Goal: Task Accomplishment & Management: Manage account settings

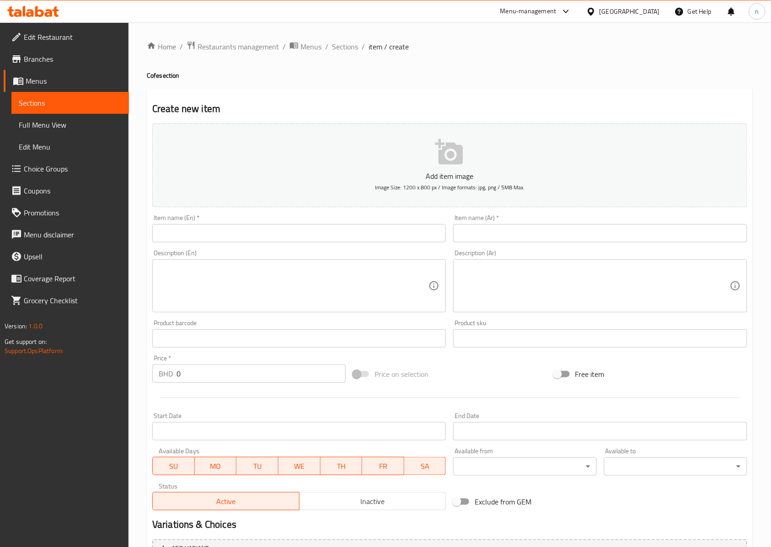
scroll to position [99, 0]
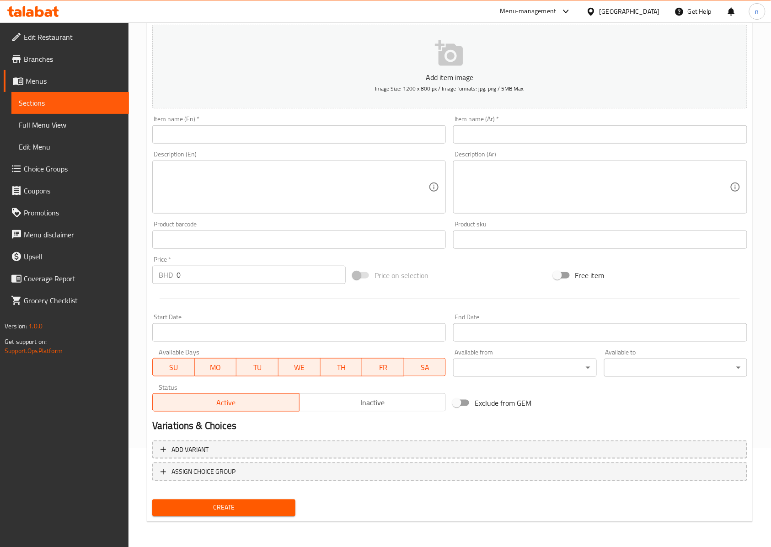
click at [50, 163] on span "Choice Groups" at bounding box center [73, 168] width 98 height 11
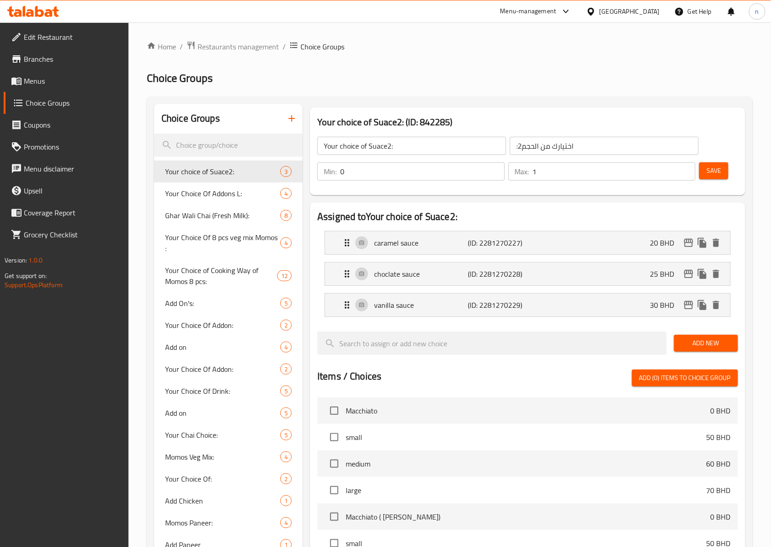
click at [290, 119] on icon "button" at bounding box center [291, 118] width 11 height 11
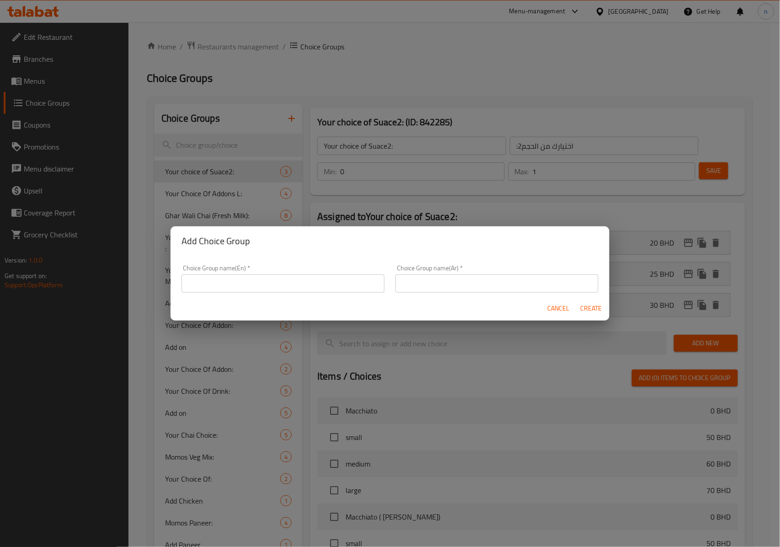
click at [201, 279] on input "text" at bounding box center [283, 283] width 203 height 18
click at [243, 285] on input "Your Choice Of" at bounding box center [283, 283] width 203 height 18
paste input "stuffing"
click at [237, 284] on input "Your Choice Of stuffing" at bounding box center [283, 283] width 203 height 18
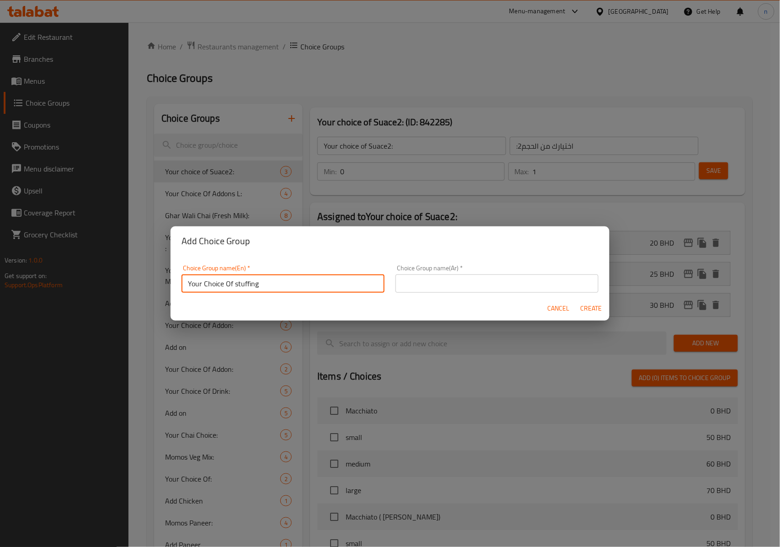
click at [239, 286] on input "Your Choice Of stuffing" at bounding box center [283, 283] width 203 height 18
click at [237, 285] on input "Your Choice Of stuffing" at bounding box center [283, 283] width 203 height 18
click at [251, 281] on input "Your Choice Of stuffing" at bounding box center [283, 283] width 203 height 18
click at [242, 285] on input "Your Choice Of stuffing" at bounding box center [283, 283] width 203 height 18
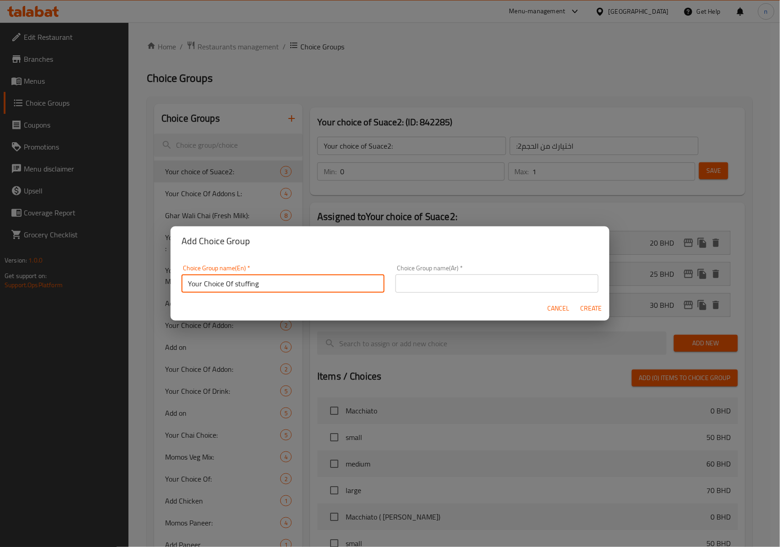
click at [236, 286] on input "Your Choice Of stuffing" at bounding box center [283, 283] width 203 height 18
type input "Your Choice Of Stuffing"
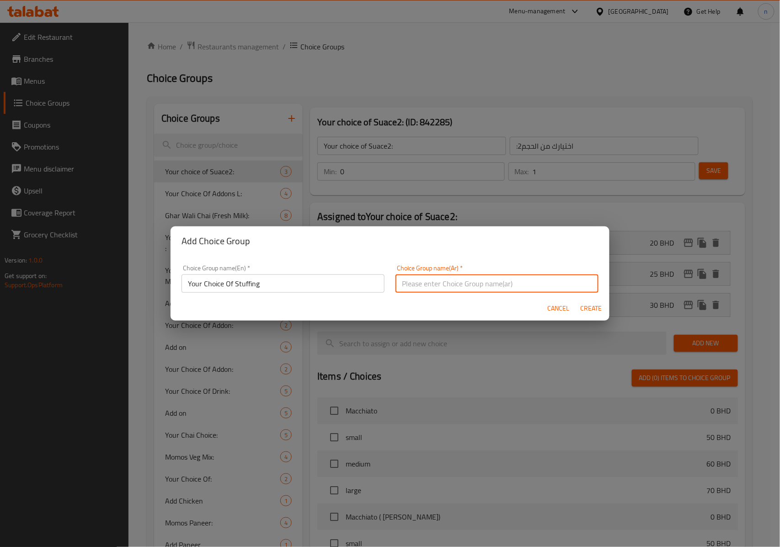
click at [458, 284] on input "text" at bounding box center [497, 283] width 203 height 18
type input "إختيارك من الحشو"
click at [597, 310] on span "Create" at bounding box center [592, 308] width 22 height 11
type input "Your Choice Of Stuffing"
type input "إختيارك من الحشو"
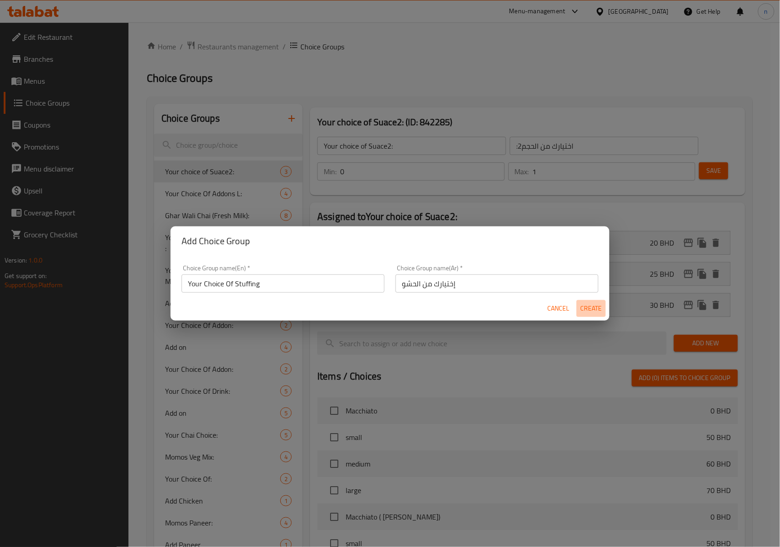
type input "0"
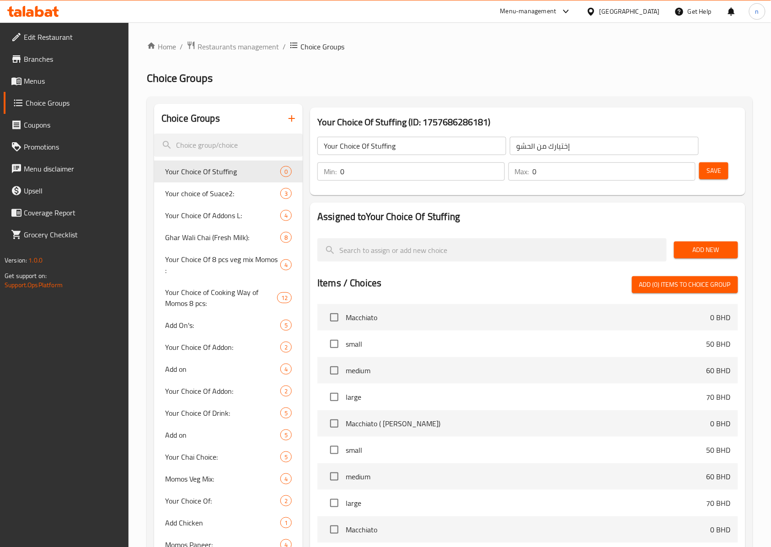
click at [349, 172] on input "0" at bounding box center [422, 171] width 165 height 18
click at [342, 171] on input "0" at bounding box center [422, 171] width 165 height 18
type input "1"
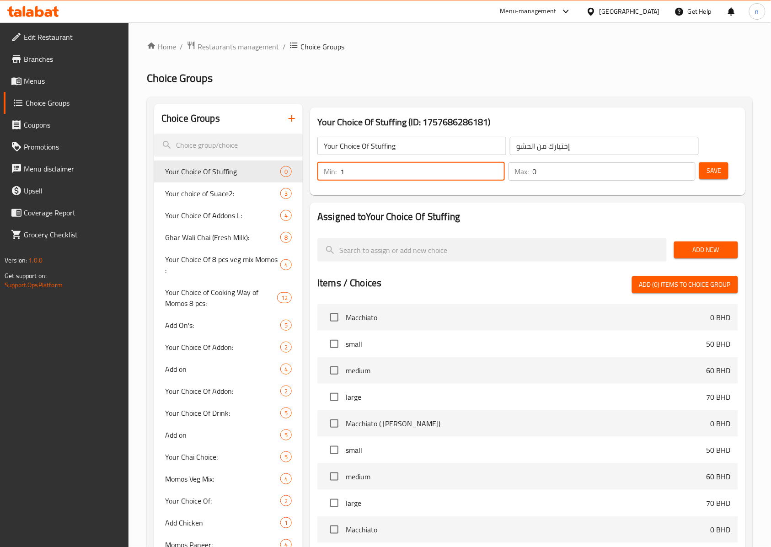
click at [533, 172] on input "0" at bounding box center [614, 171] width 163 height 18
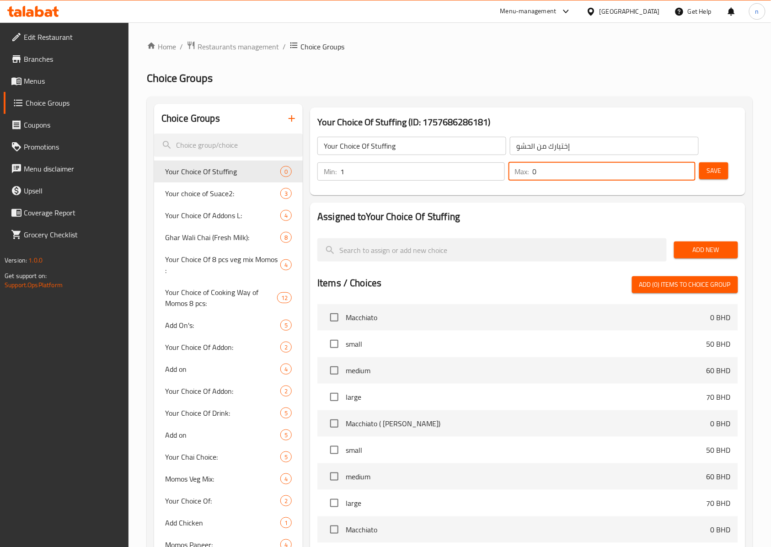
click at [533, 172] on input "0" at bounding box center [614, 171] width 163 height 18
type input "1"
click at [718, 247] on span "Add New" at bounding box center [706, 249] width 49 height 11
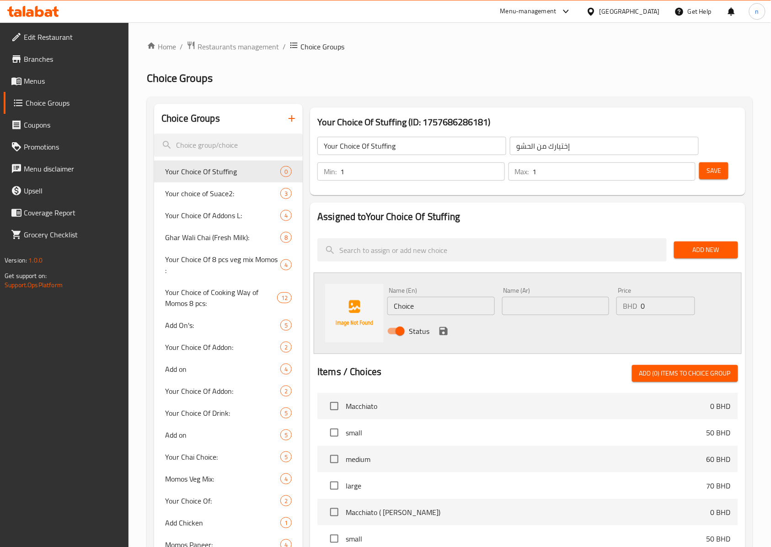
click at [416, 306] on input "Choice" at bounding box center [440, 306] width 107 height 18
type input "Choclate"
click at [530, 310] on input "text" at bounding box center [555, 306] width 107 height 18
type input "شوكولاتة"
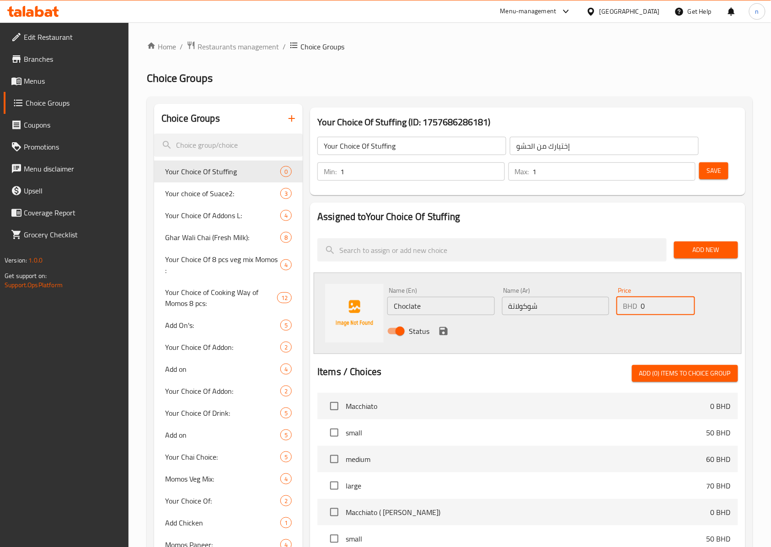
click at [643, 306] on input "0" at bounding box center [668, 306] width 54 height 18
type input "15"
click at [441, 329] on icon "save" at bounding box center [443, 331] width 11 height 11
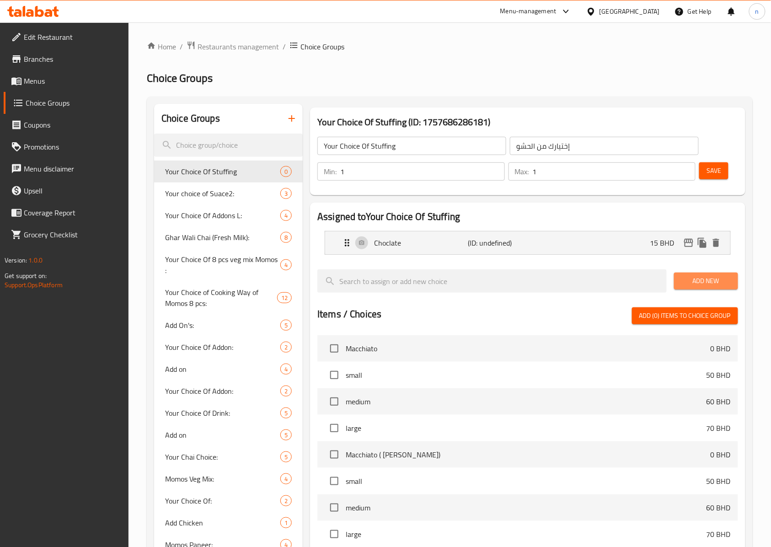
click at [709, 277] on span "Add New" at bounding box center [706, 280] width 49 height 11
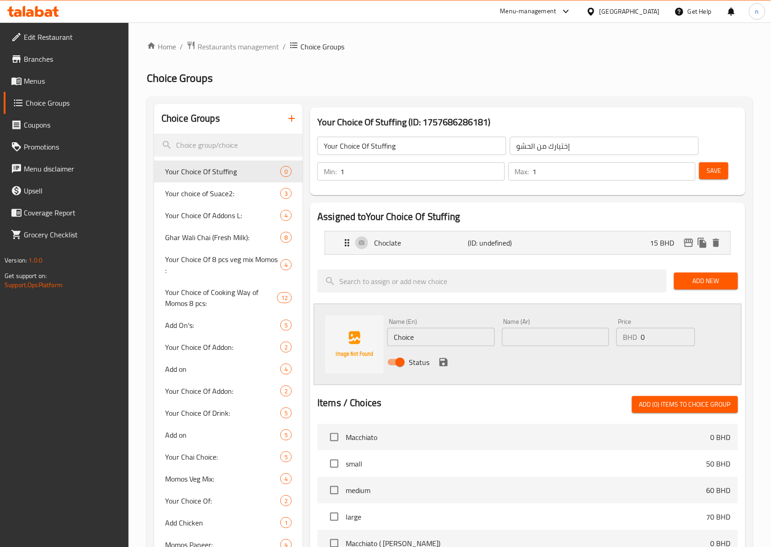
click at [420, 338] on input "Choice" at bounding box center [440, 337] width 107 height 18
type input "White Choclate"
click at [522, 335] on input "text" at bounding box center [555, 337] width 107 height 18
type input "شوكولاتة بيضاء"
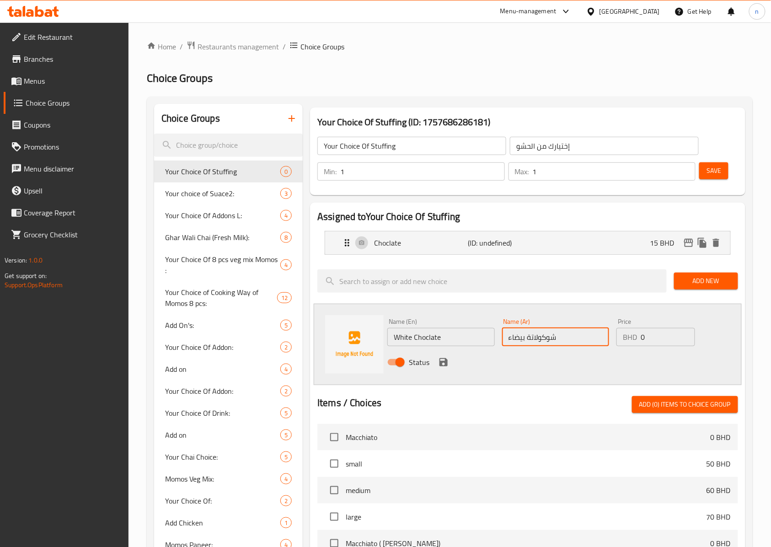
click at [643, 336] on input "0" at bounding box center [668, 337] width 54 height 18
click at [641, 338] on input "0" at bounding box center [668, 337] width 54 height 18
type input "20"
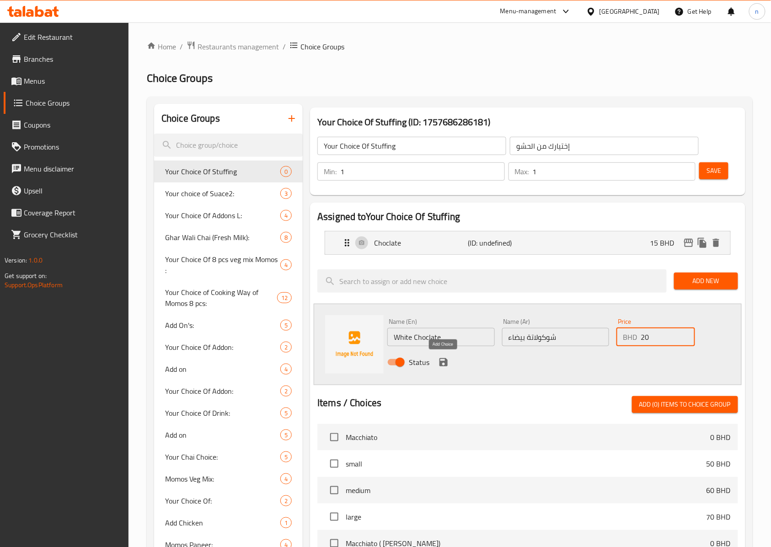
click at [440, 360] on icon "save" at bounding box center [443, 362] width 11 height 11
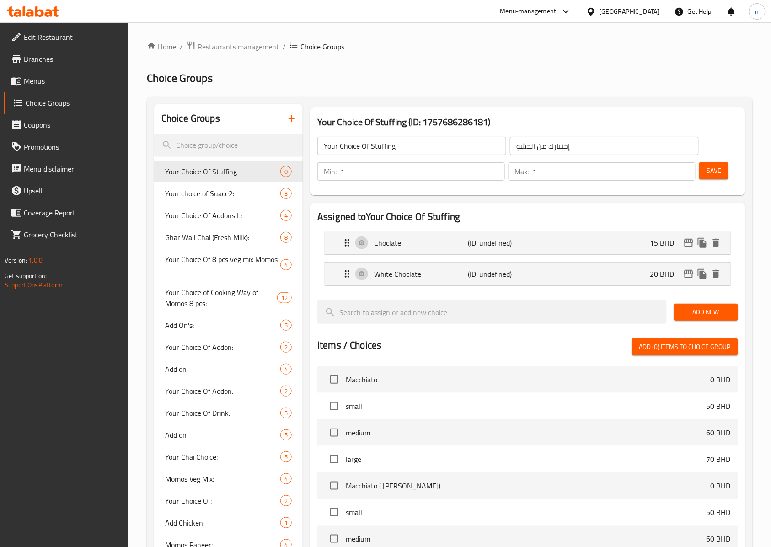
click at [710, 313] on span "Add New" at bounding box center [706, 312] width 49 height 11
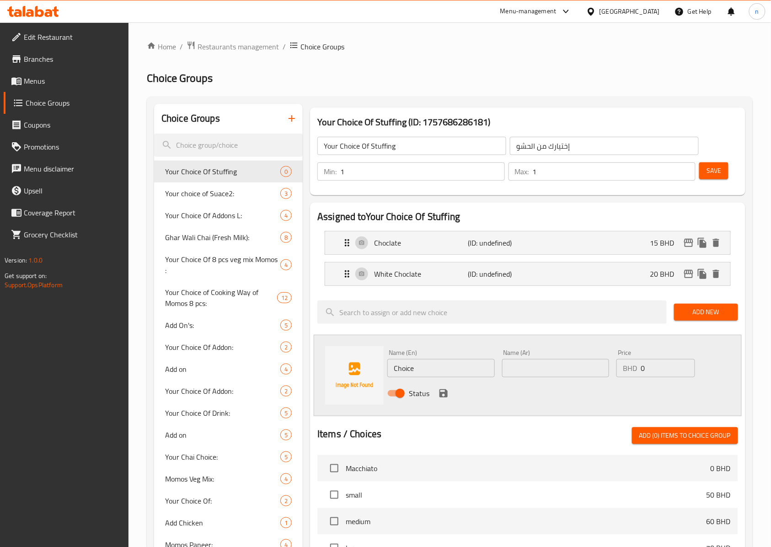
click at [423, 371] on input "Choice" at bounding box center [440, 368] width 107 height 18
type input "Strawberry"
click at [544, 368] on input "text" at bounding box center [555, 368] width 107 height 18
type input "فراولة"
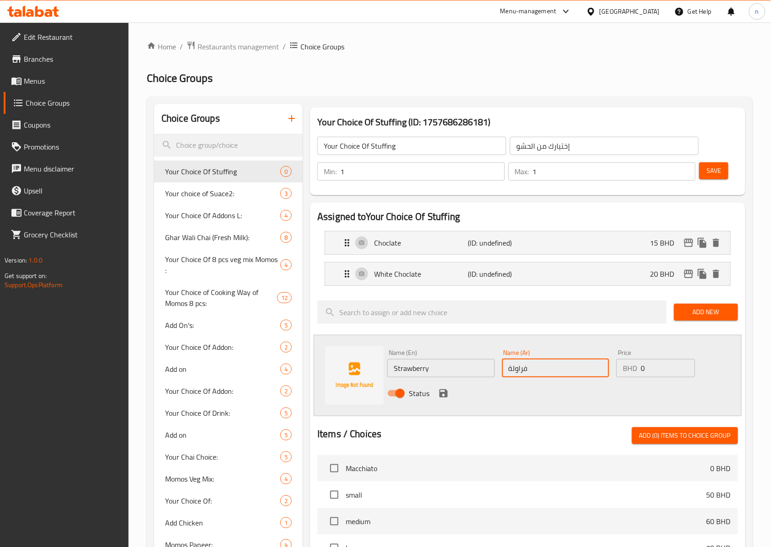
click at [641, 369] on input "0" at bounding box center [668, 368] width 54 height 18
type input "25"
click at [443, 394] on icon "save" at bounding box center [444, 393] width 8 height 8
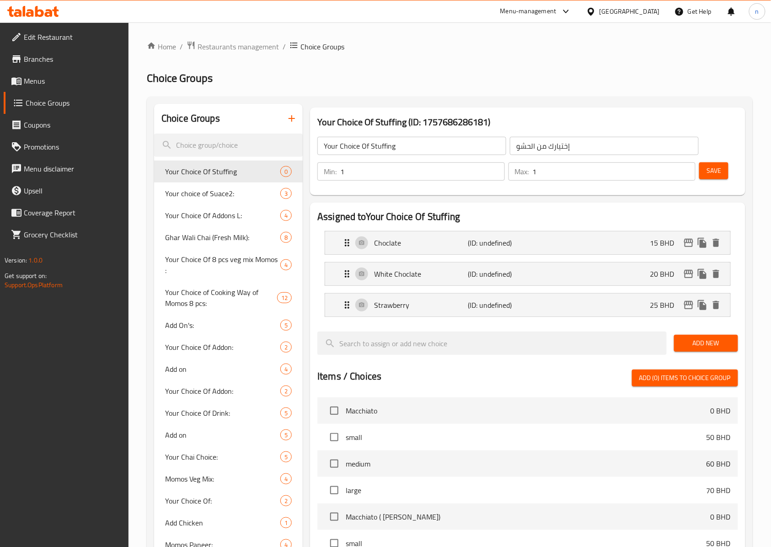
click at [720, 171] on span "Save" at bounding box center [714, 170] width 15 height 11
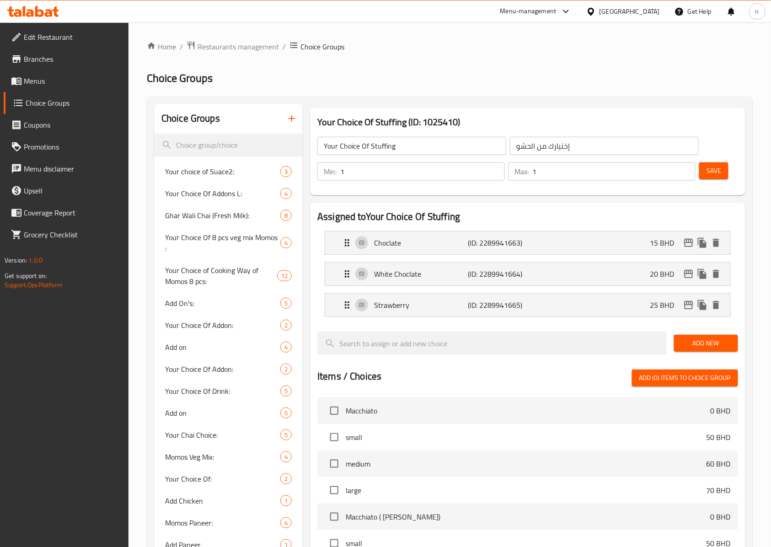
click at [726, 165] on button "Save" at bounding box center [713, 170] width 29 height 17
click at [61, 79] on span "Menus" at bounding box center [73, 80] width 98 height 11
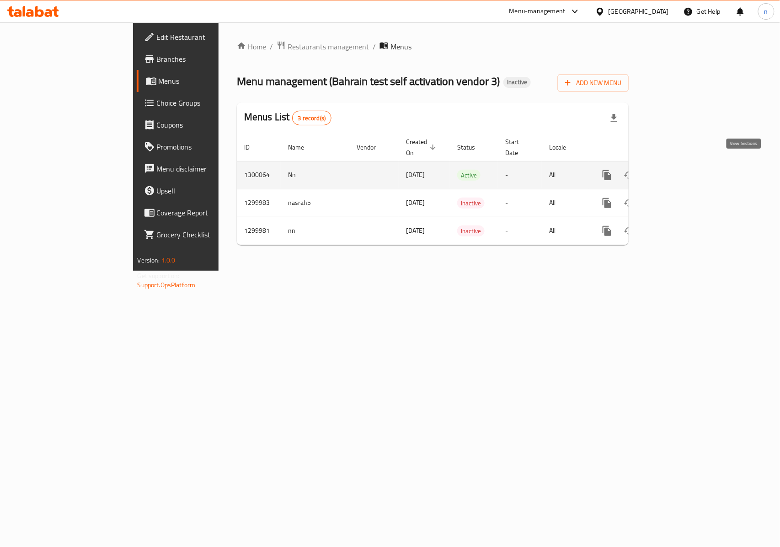
click at [679, 170] on icon "enhanced table" at bounding box center [673, 175] width 11 height 11
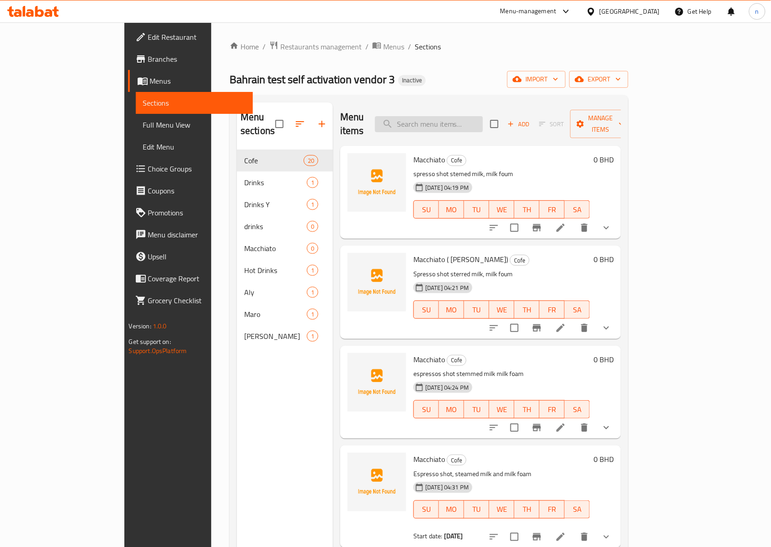
click at [456, 116] on input "search" at bounding box center [429, 124] width 108 height 16
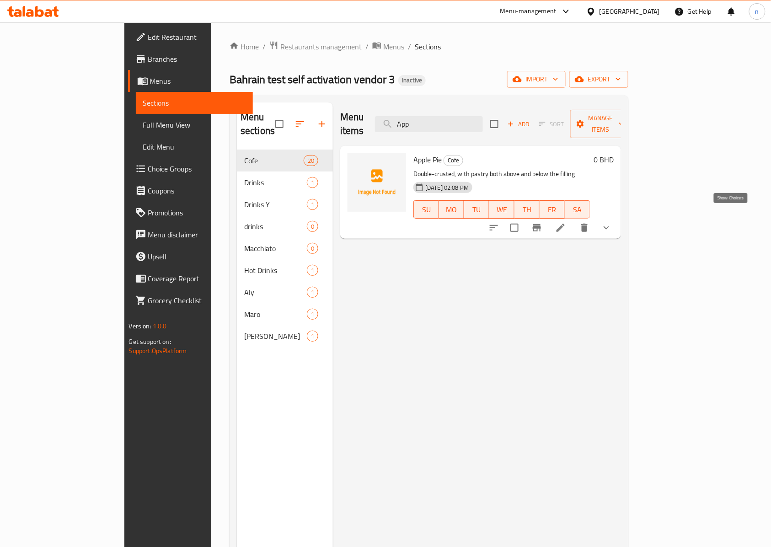
type input "App"
click at [612, 222] on icon "show more" at bounding box center [606, 227] width 11 height 11
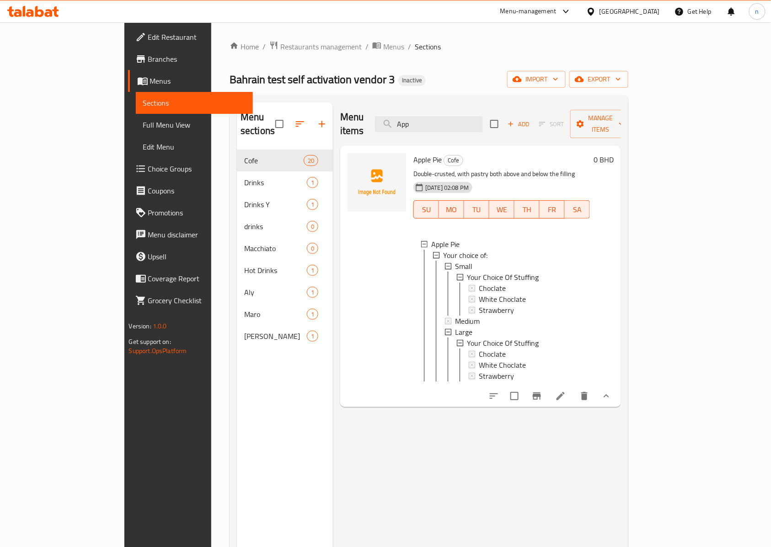
click at [614, 213] on div "0 BHD" at bounding box center [602, 276] width 24 height 247
click at [566, 392] on icon at bounding box center [560, 396] width 11 height 11
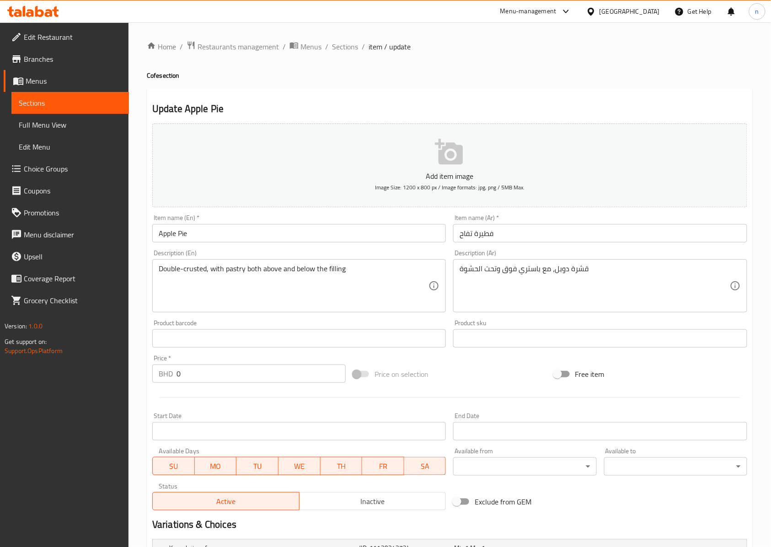
scroll to position [224, 0]
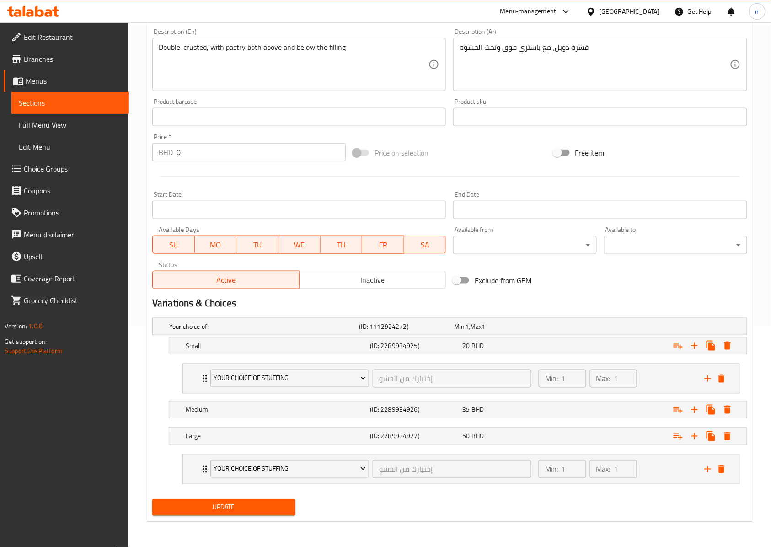
type input "0"
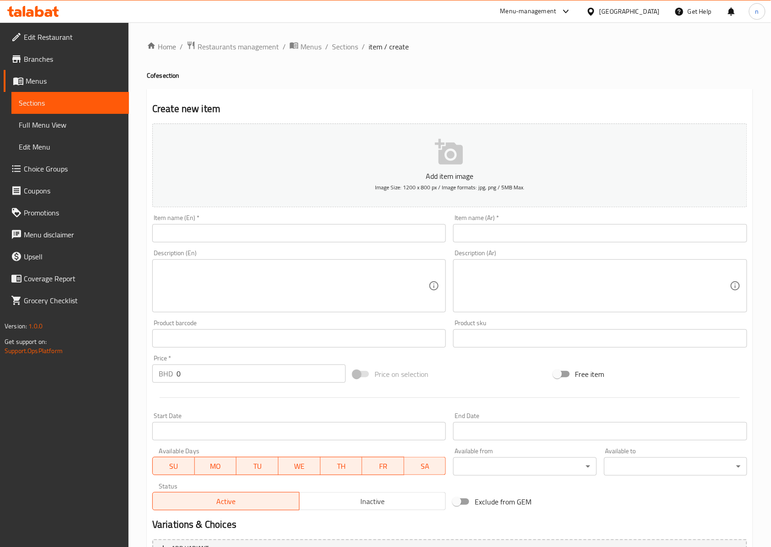
click at [28, 167] on span "Choice Groups" at bounding box center [73, 168] width 98 height 11
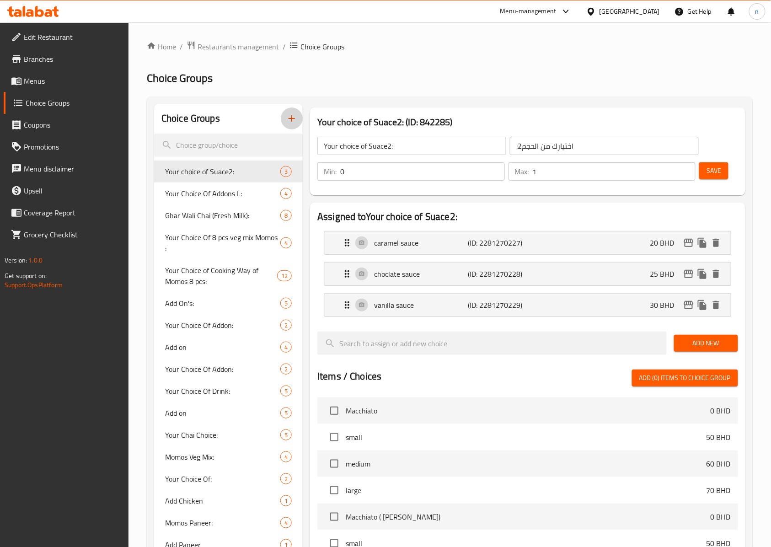
click at [292, 118] on icon "button" at bounding box center [292, 118] width 6 height 6
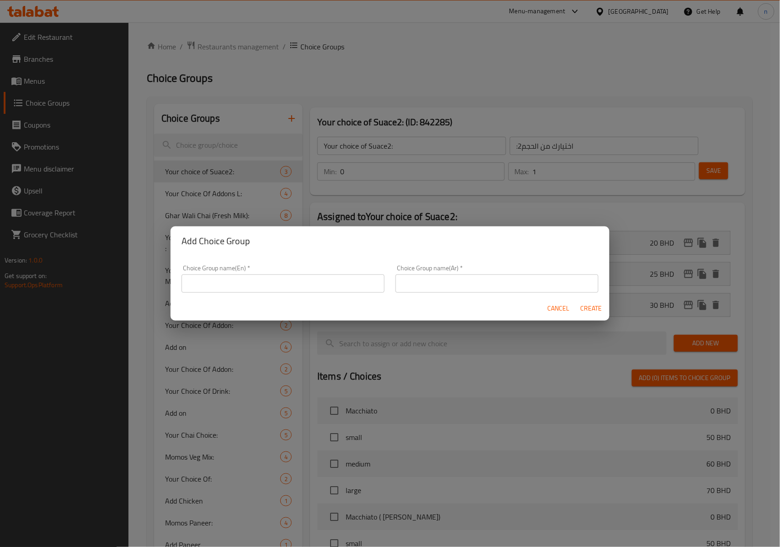
click at [211, 280] on input "text" at bounding box center [283, 283] width 203 height 18
click at [557, 307] on span "Cancel" at bounding box center [559, 308] width 22 height 11
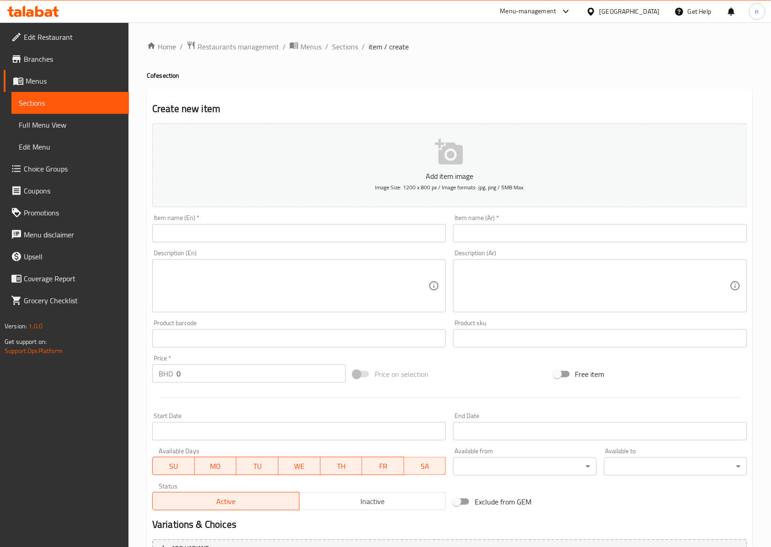
click at [187, 235] on input "text" at bounding box center [299, 233] width 294 height 18
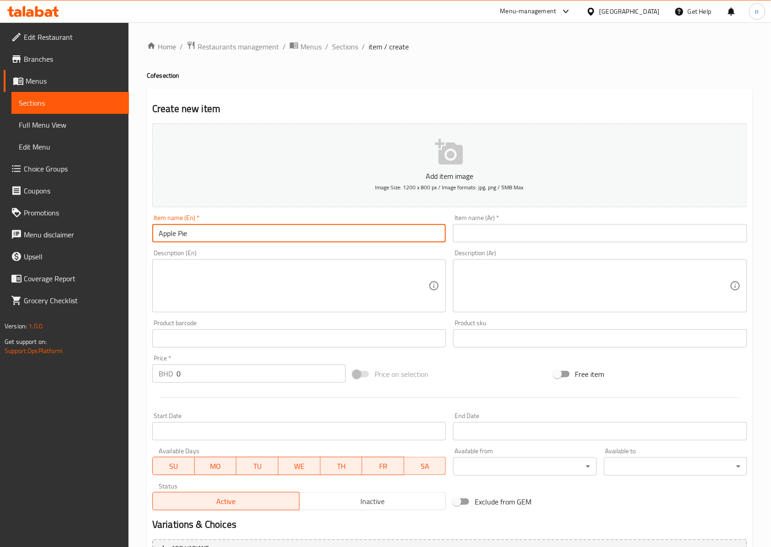
type input "Apple Pie"
click at [483, 233] on input "text" at bounding box center [600, 233] width 294 height 18
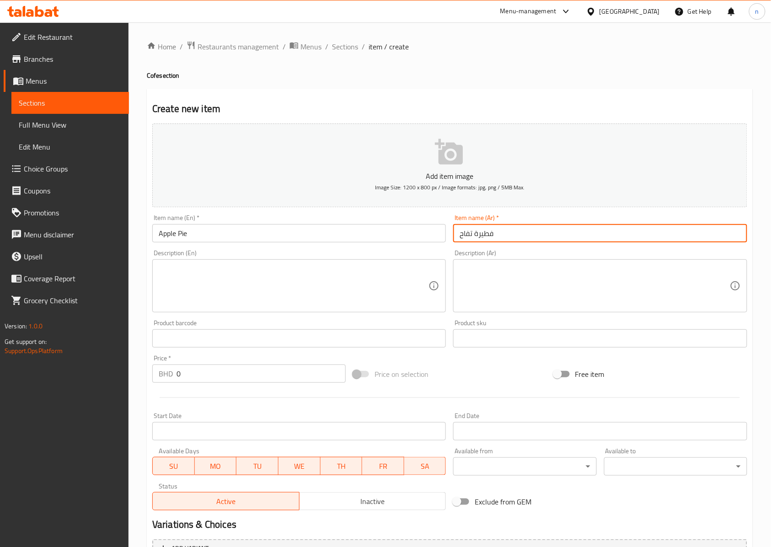
type input "فطيرة تفاح"
click at [300, 279] on textarea at bounding box center [294, 285] width 270 height 43
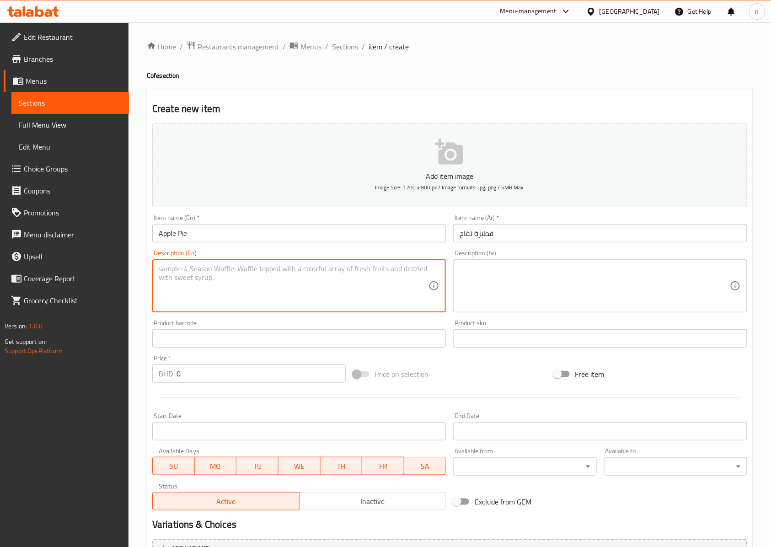
click at [209, 277] on textarea at bounding box center [294, 285] width 270 height 43
paste textarea "double-crusted, with pastry both above and below the filling"
click at [350, 271] on textarea "double-crusted, with pastry both above and below the filling" at bounding box center [294, 285] width 270 height 43
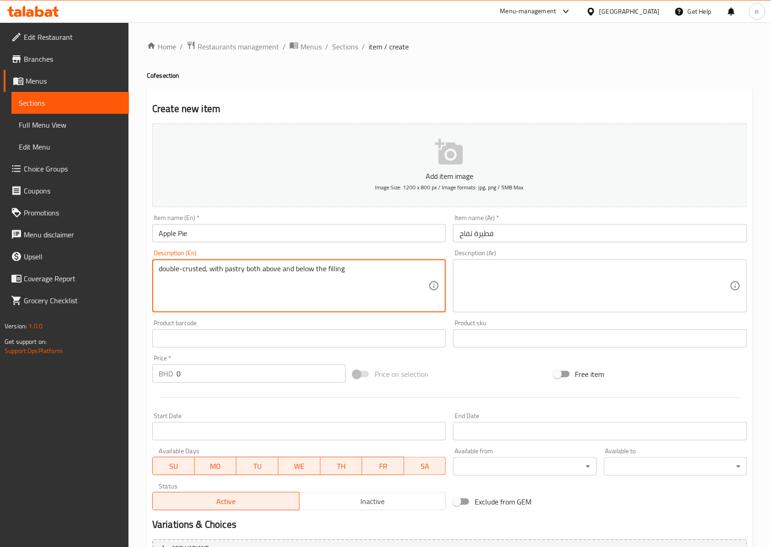
click at [343, 315] on div "Description (En) double-crusted, with pastry both above and below the filling D…" at bounding box center [299, 281] width 301 height 70
click at [320, 271] on textarea "double-crusted, with pastry both above and below the filling" at bounding box center [294, 285] width 270 height 43
click at [209, 274] on textarea "double-crusted, with pastry both above and below the filling" at bounding box center [294, 285] width 270 height 43
click at [344, 267] on textarea "double-crusted, with pastry both above and below the filling" at bounding box center [294, 285] width 270 height 43
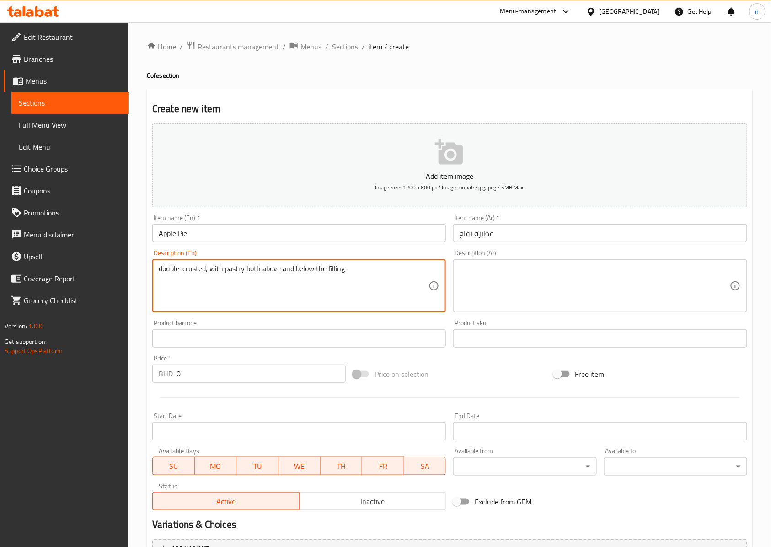
click at [344, 267] on textarea "double-crusted, with pastry both above and below the filling" at bounding box center [294, 285] width 270 height 43
click at [326, 288] on textarea "double-crusted, with pastry both above and below the filling" at bounding box center [294, 285] width 270 height 43
click at [162, 268] on textarea "double-crusted, with pastry both above and below the filling" at bounding box center [294, 285] width 270 height 43
click at [365, 277] on textarea "Double-crusted, with pastry both above and below the filling" at bounding box center [294, 285] width 270 height 43
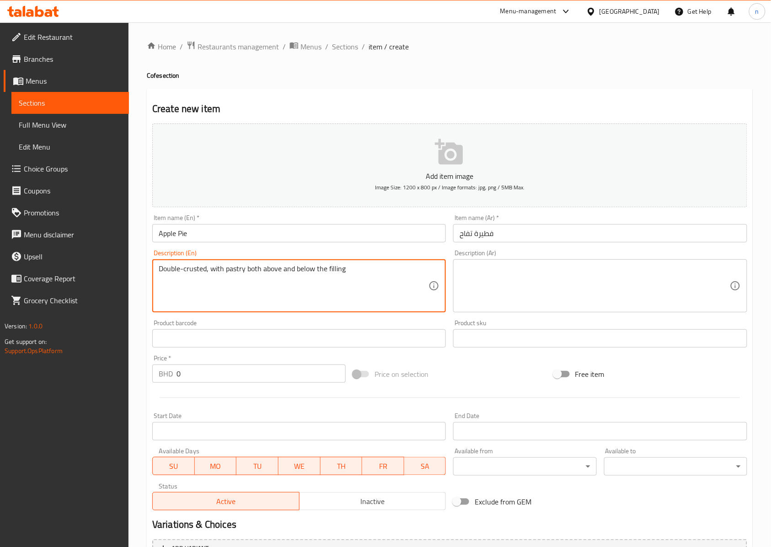
type textarea "Double-crusted, with pastry both above and below the filling"
click at [485, 282] on textarea at bounding box center [595, 285] width 270 height 43
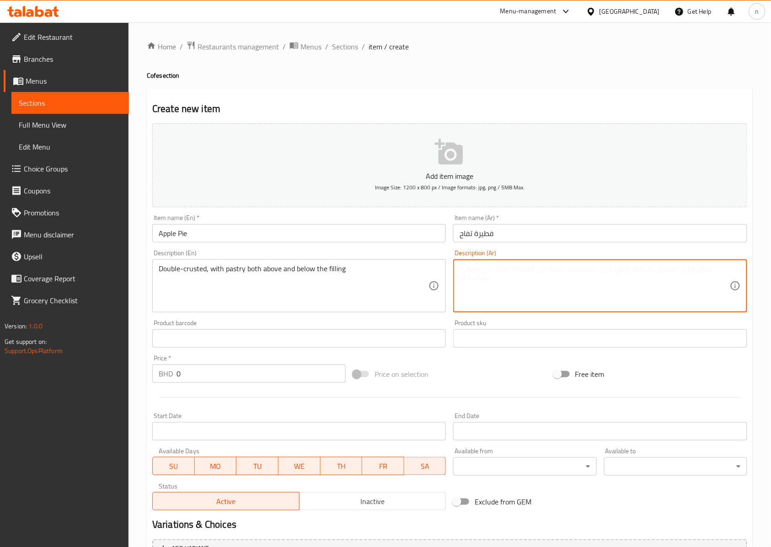
paste textarea "قشرة مزدوجة، مع معجنات فوق وتحت الحشوة"
drag, startPoint x: 579, startPoint y: 269, endPoint x: 557, endPoint y: 270, distance: 22.4
click at [557, 270] on textarea "قشرة مزدوجة، مع معجنات فوق وتحت الحشوة" at bounding box center [595, 285] width 270 height 43
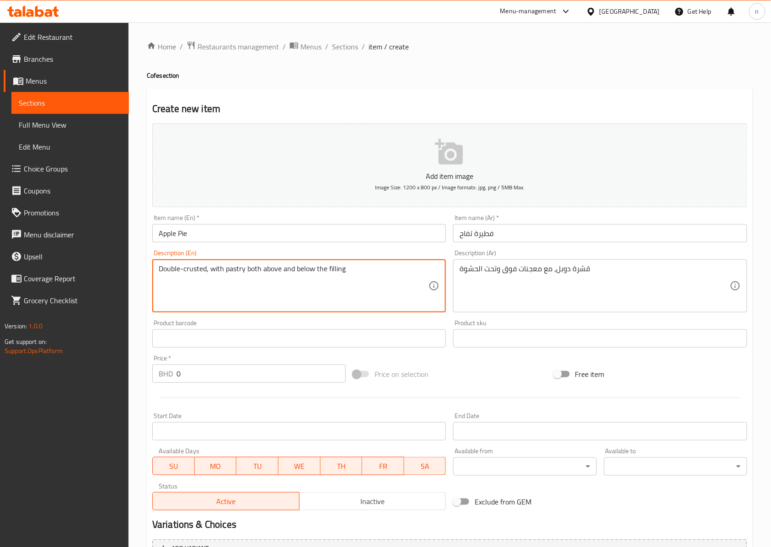
click at [237, 269] on textarea "Double-crusted, with pastry both above and below the filling" at bounding box center [294, 285] width 270 height 43
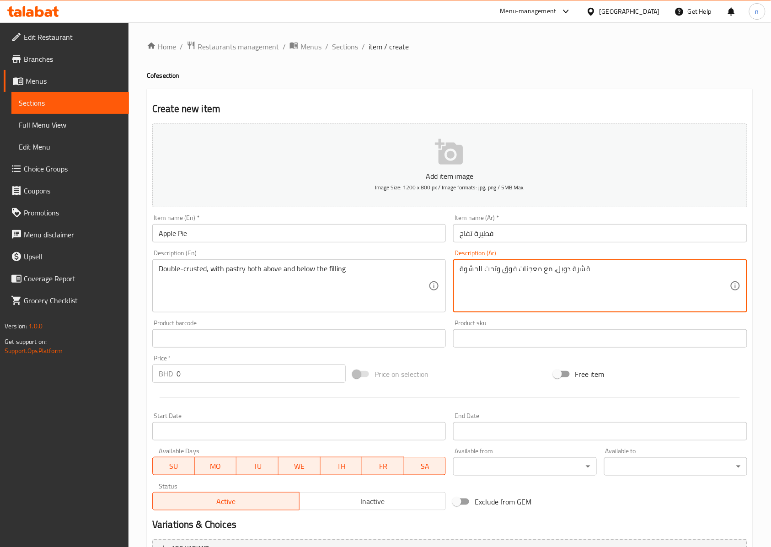
click at [527, 269] on textarea "قشرة دوبل، مع معجنات فوق وتحت الحشوة" at bounding box center [595, 285] width 270 height 43
paste textarea "باستري"
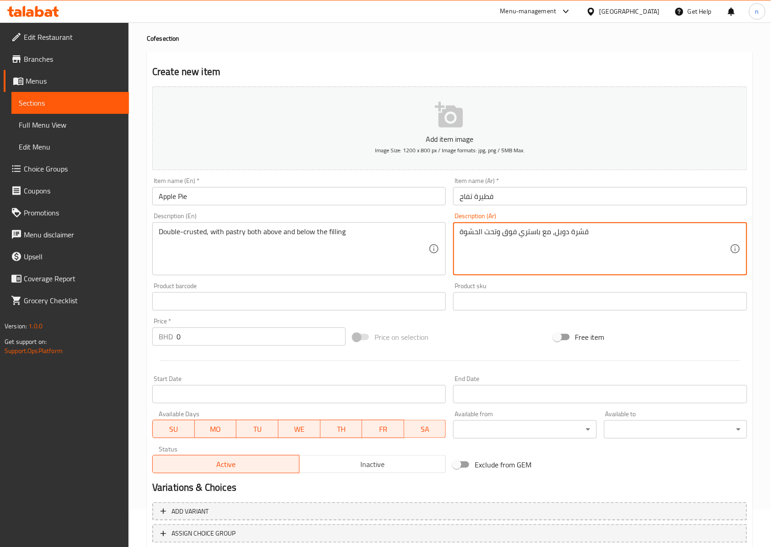
scroll to position [99, 0]
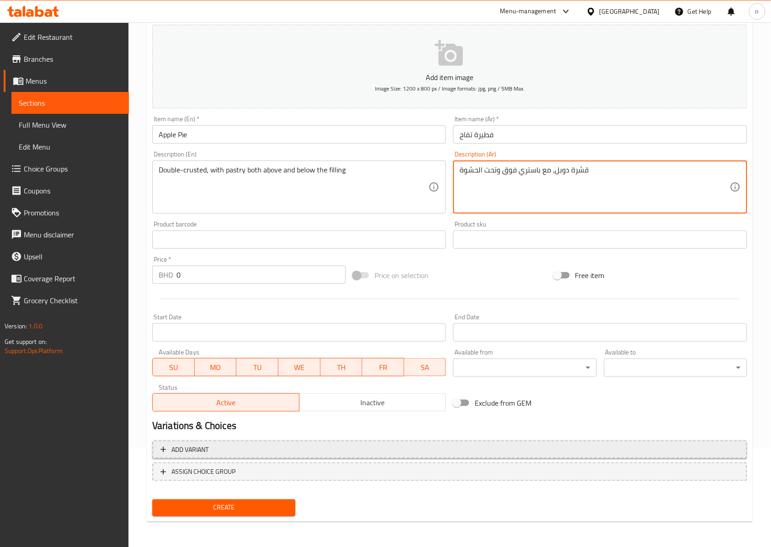
type textarea "قشرة دوبل، مع باستري فوق وتحت الحشوة"
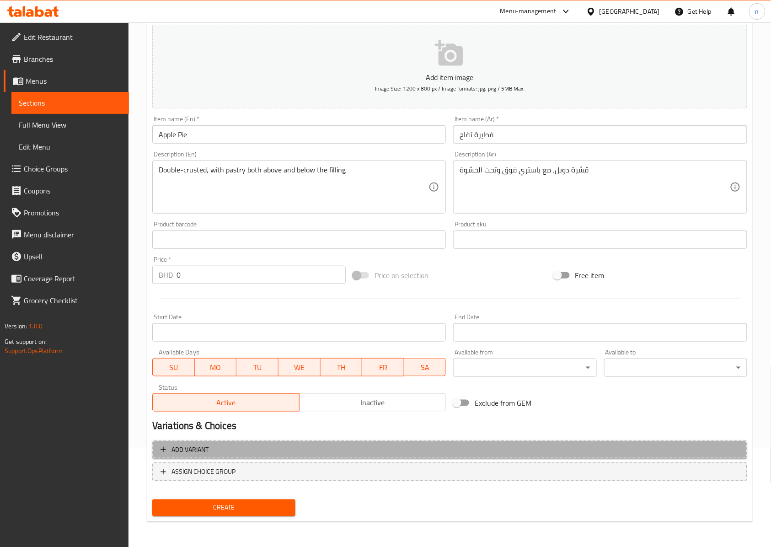
click at [243, 447] on span "Add variant" at bounding box center [450, 449] width 579 height 11
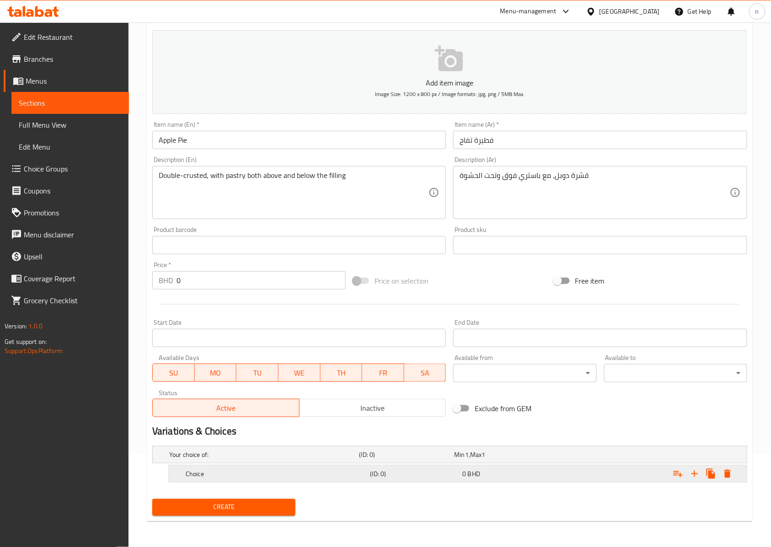
click at [264, 468] on div "Choice" at bounding box center [276, 474] width 185 height 13
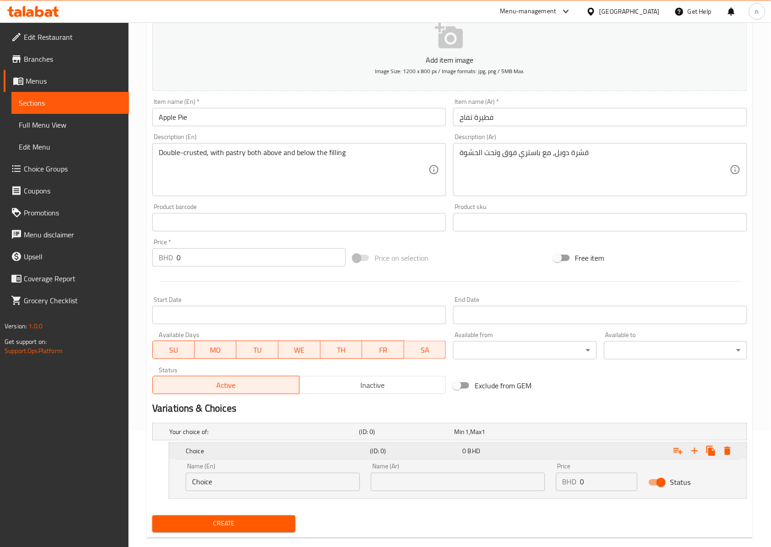
scroll to position [134, 0]
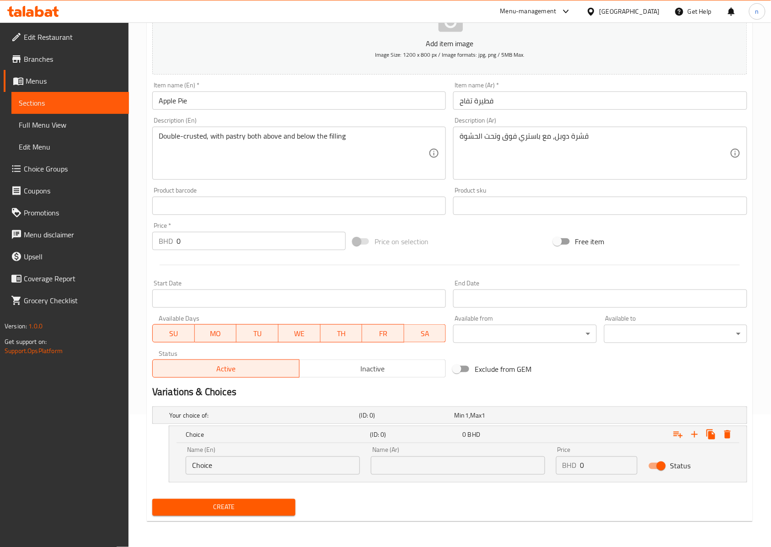
click at [218, 468] on input "Choice" at bounding box center [273, 466] width 174 height 18
type input "Small"
click at [414, 465] on input "text" at bounding box center [458, 466] width 174 height 18
type input "صغير"
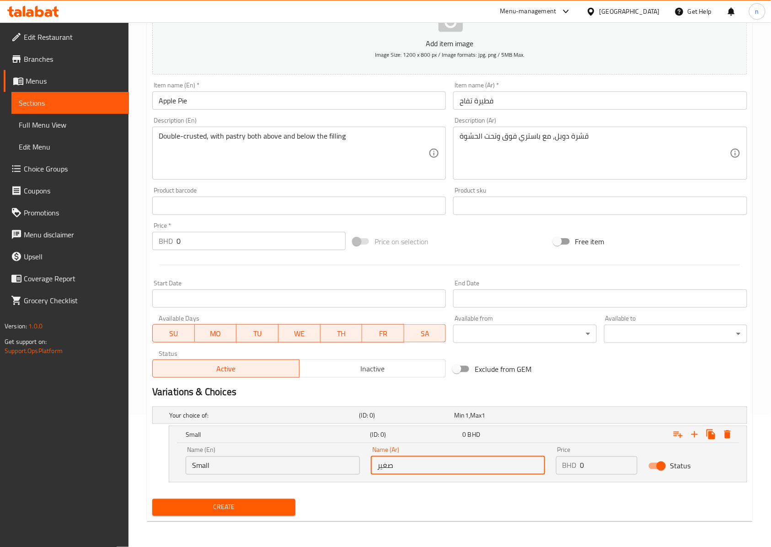
click at [581, 465] on input "0" at bounding box center [609, 466] width 57 height 18
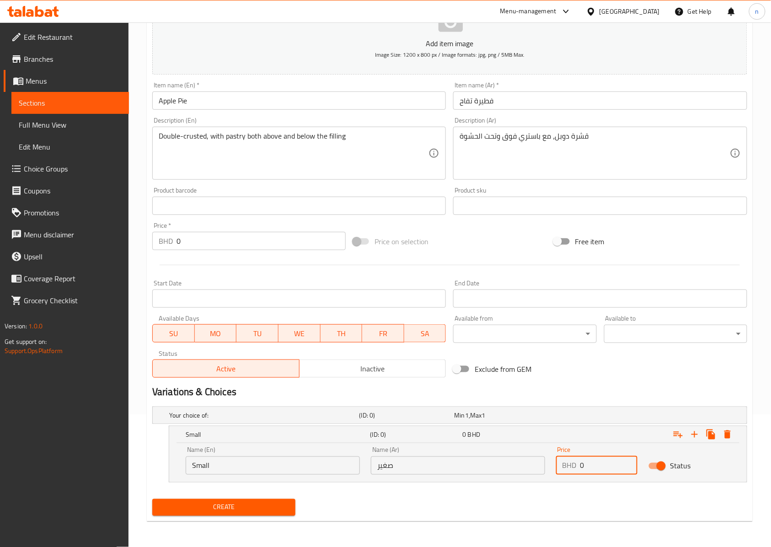
click at [581, 465] on input "0" at bounding box center [609, 466] width 57 height 18
type input "20"
click at [697, 432] on icon "Expand" at bounding box center [694, 434] width 11 height 11
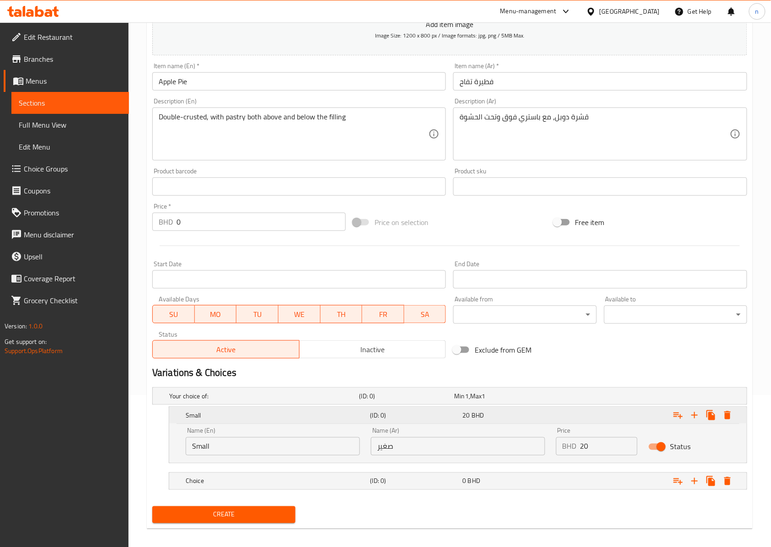
scroll to position [160, 0]
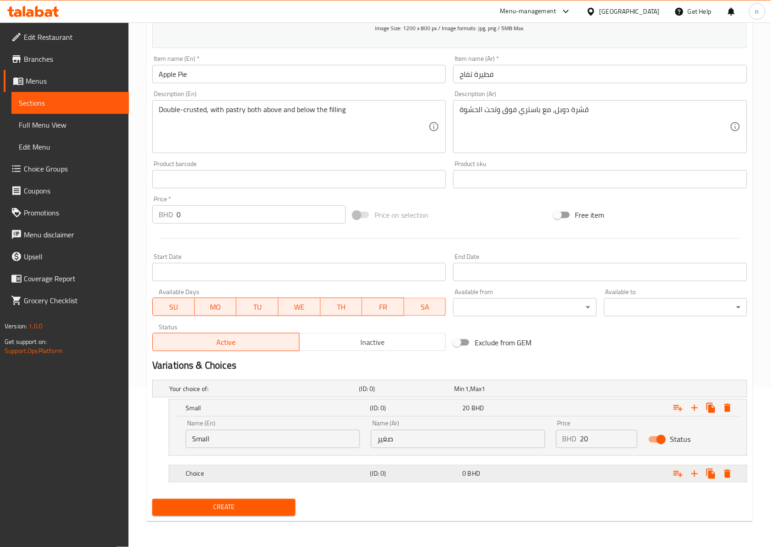
click at [265, 471] on h5 "Choice" at bounding box center [276, 473] width 181 height 9
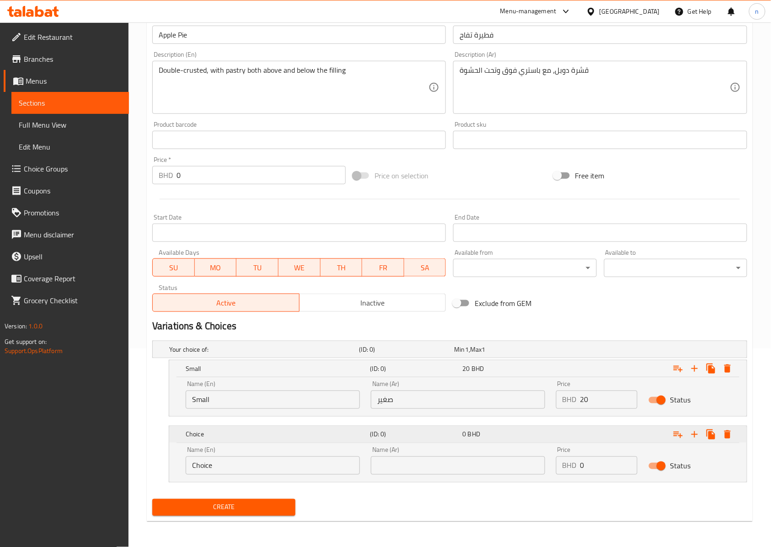
scroll to position [200, 0]
click at [227, 467] on input "Choice" at bounding box center [273, 466] width 174 height 18
type input "Medium"
click at [438, 467] on input "text" at bounding box center [458, 466] width 174 height 18
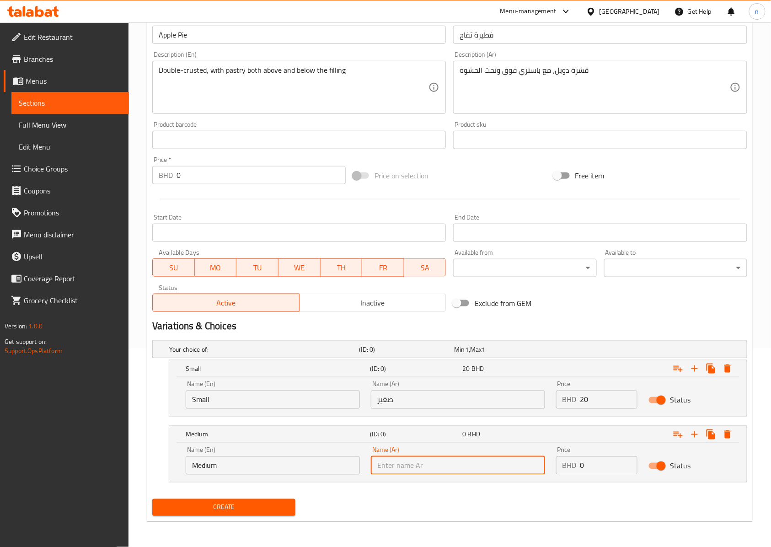
type input "وسط"
click at [583, 467] on input "0" at bounding box center [609, 466] width 57 height 18
click at [581, 468] on input "0" at bounding box center [609, 466] width 57 height 18
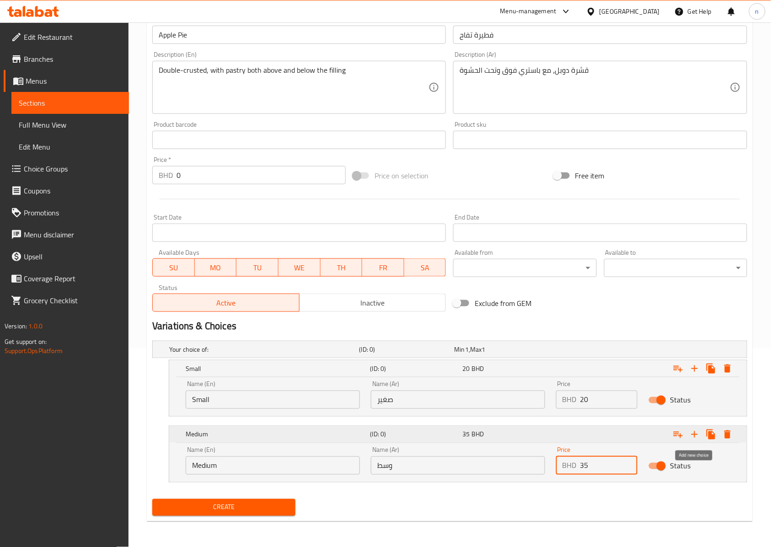
type input "35"
click at [694, 438] on icon "Expand" at bounding box center [694, 434] width 11 height 11
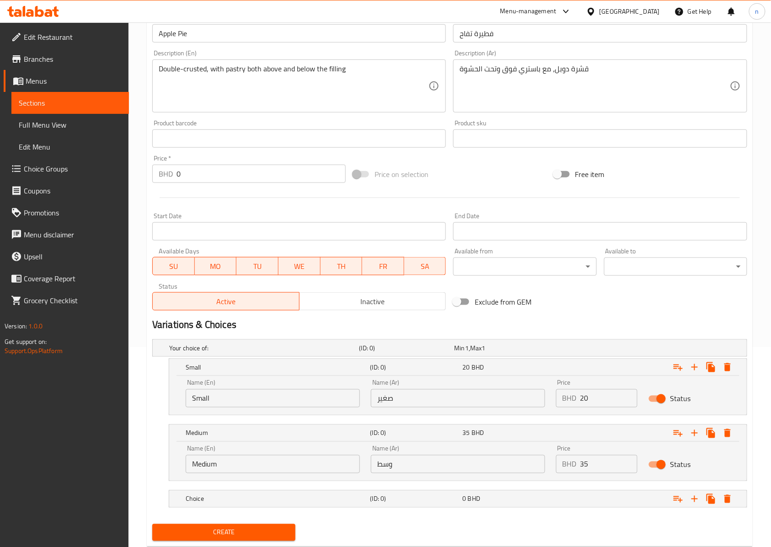
scroll to position [227, 0]
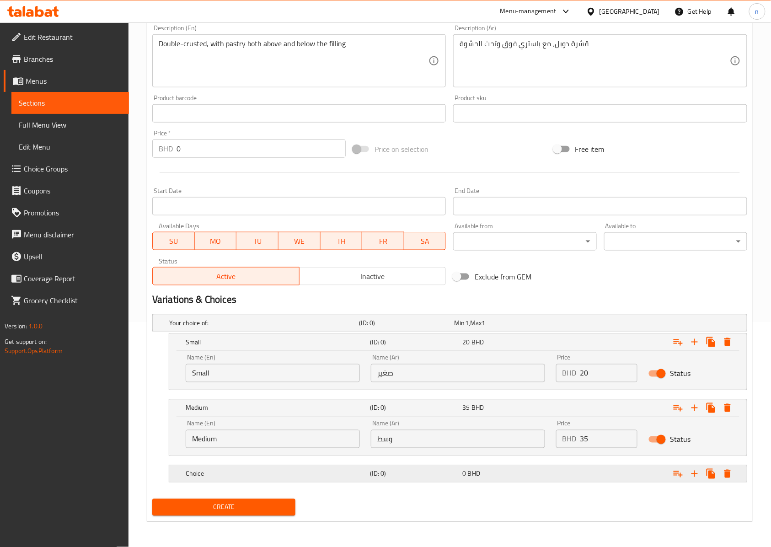
click at [315, 470] on h5 "Choice" at bounding box center [276, 473] width 181 height 9
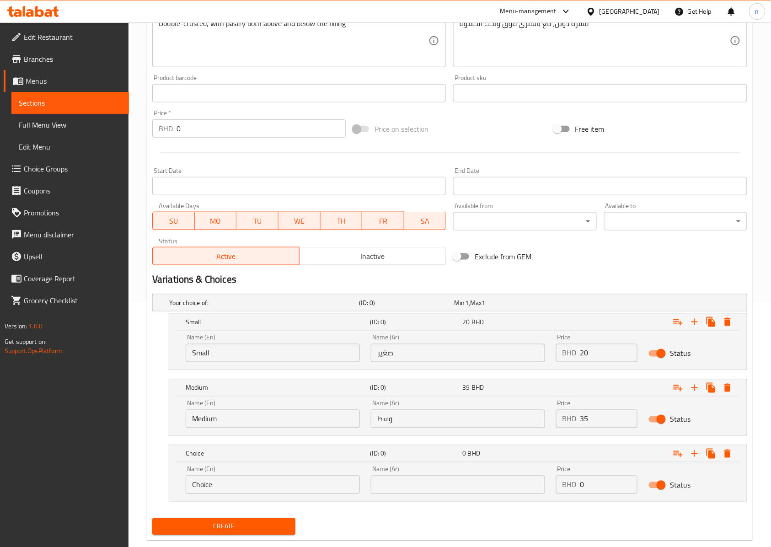
scroll to position [266, 0]
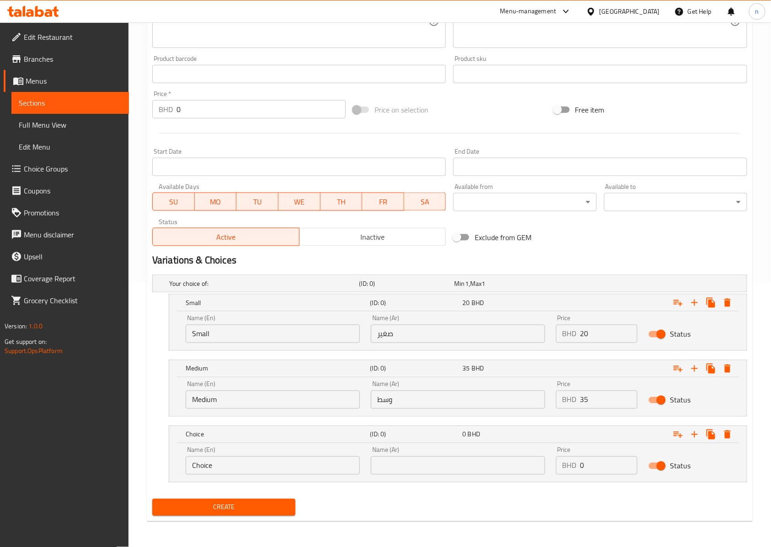
click at [220, 465] on input "Choice" at bounding box center [273, 466] width 174 height 18
type input "Large"
click at [443, 464] on input "text" at bounding box center [458, 466] width 174 height 18
type input "كبير"
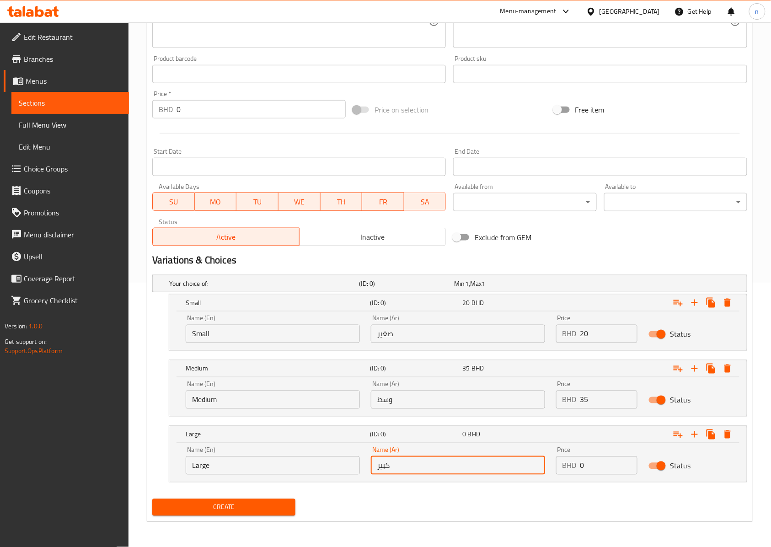
click at [582, 467] on input "0" at bounding box center [609, 466] width 57 height 18
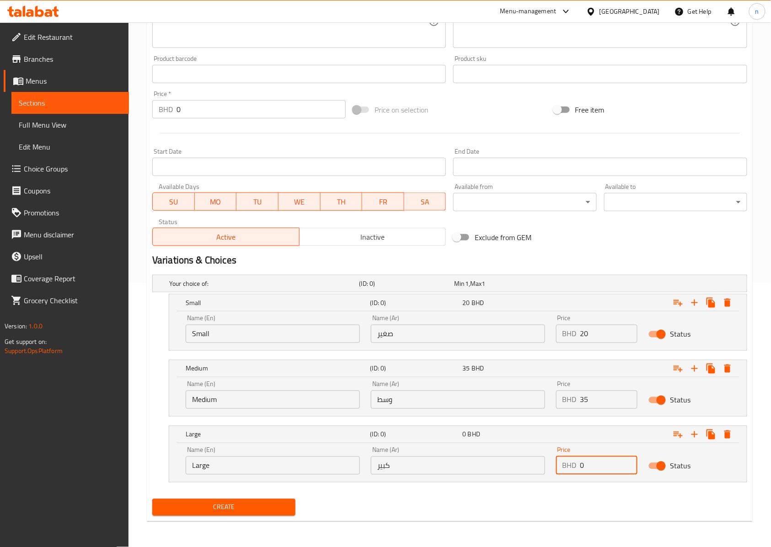
click at [582, 467] on input "0" at bounding box center [609, 466] width 57 height 18
type input "50"
click at [227, 508] on span "Create" at bounding box center [224, 507] width 129 height 11
click at [679, 300] on icon "Expand" at bounding box center [678, 302] width 11 height 11
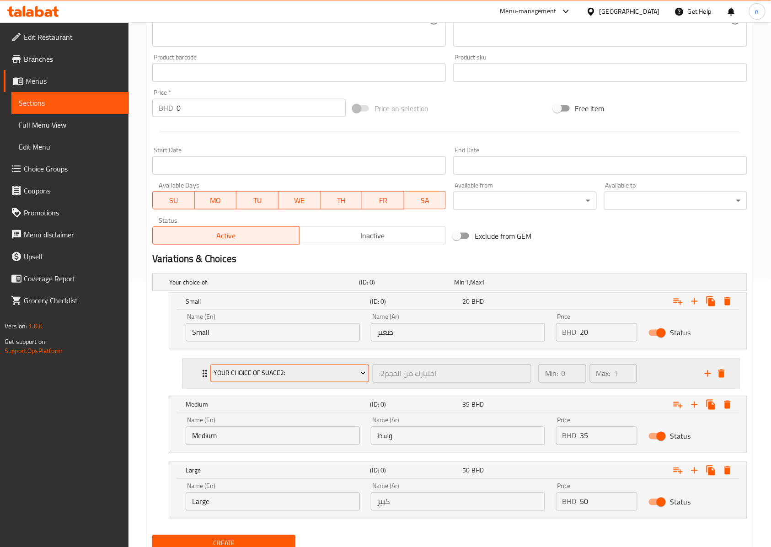
click at [294, 370] on span "Your choice of Suace2:" at bounding box center [290, 373] width 152 height 11
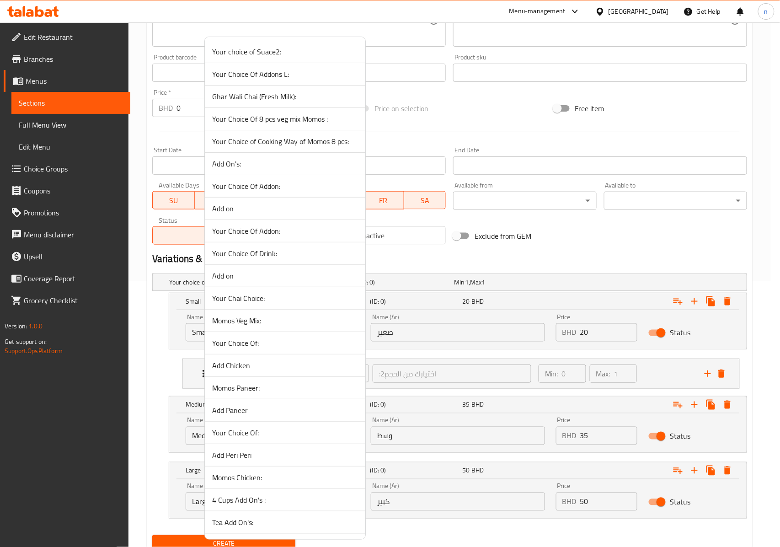
click at [550, 244] on div at bounding box center [390, 273] width 780 height 547
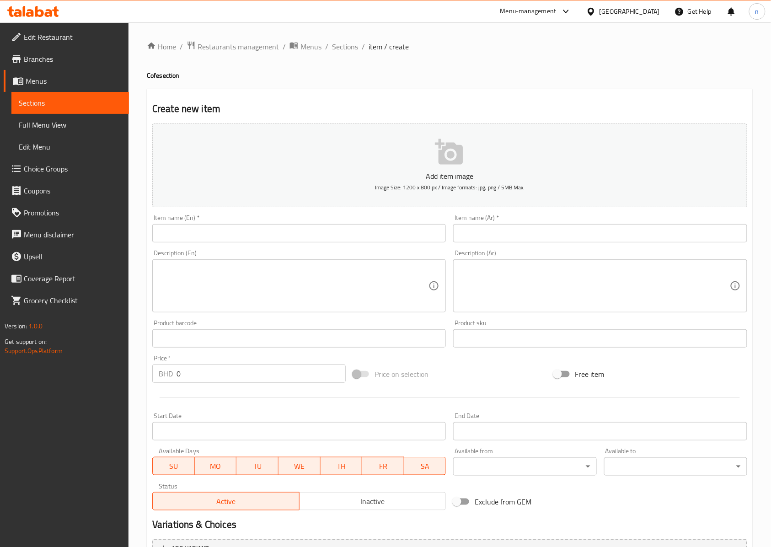
click at [51, 92] on link "Sections" at bounding box center [70, 103] width 118 height 22
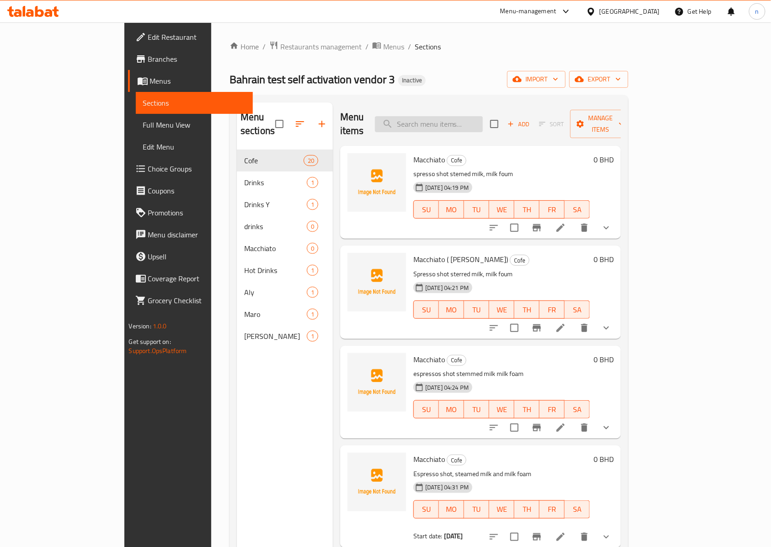
click at [452, 118] on input "search" at bounding box center [429, 124] width 108 height 16
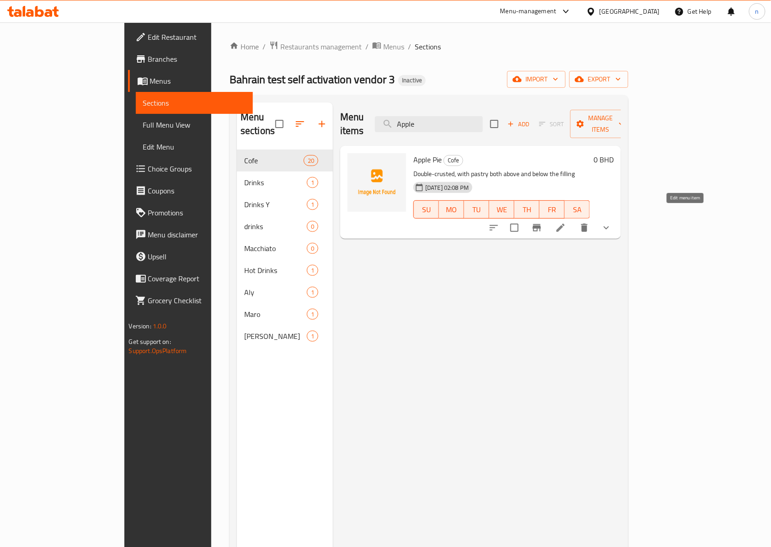
type input "Apple"
click at [566, 222] on icon at bounding box center [560, 227] width 11 height 11
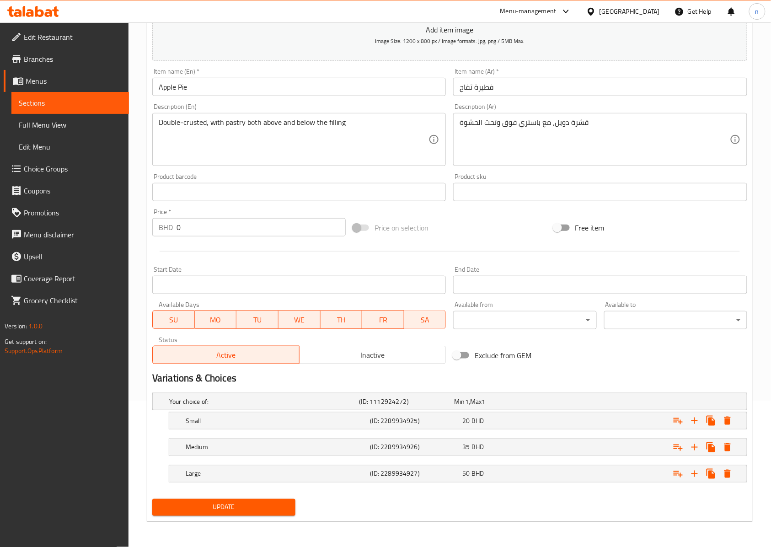
scroll to position [148, 0]
click at [697, 418] on icon "Expand" at bounding box center [694, 420] width 11 height 11
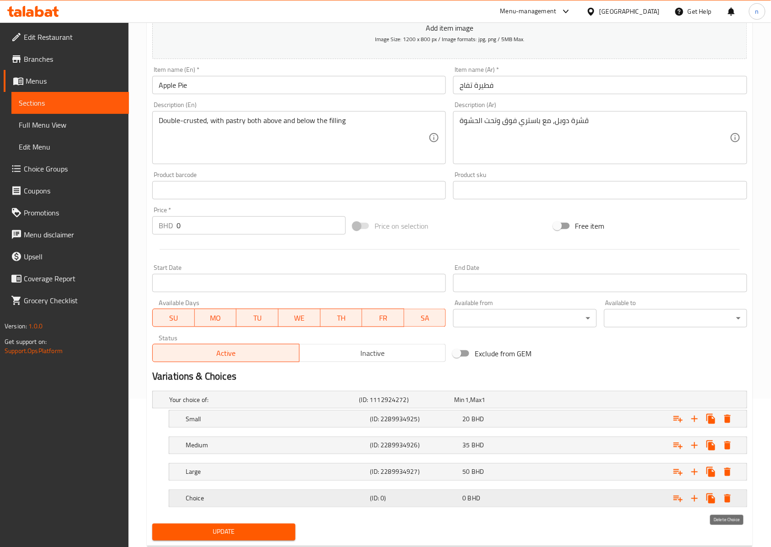
click at [729, 501] on icon "Expand" at bounding box center [728, 499] width 6 height 8
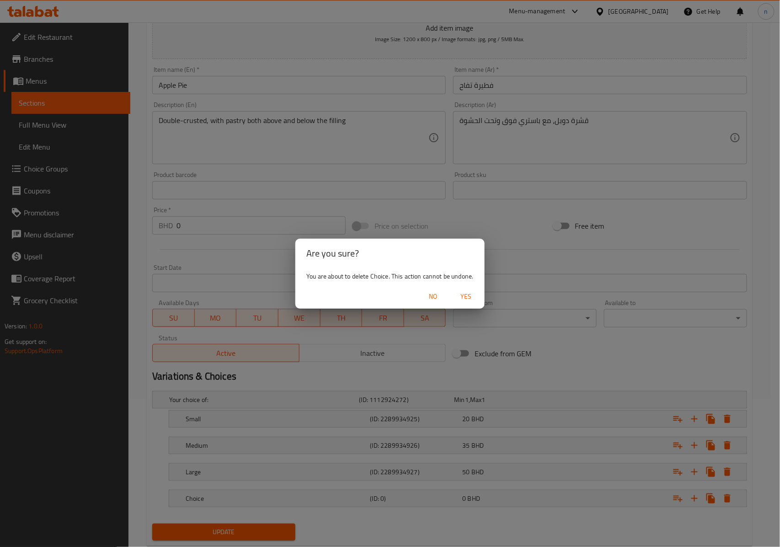
click at [471, 295] on span "Yes" at bounding box center [467, 296] width 22 height 11
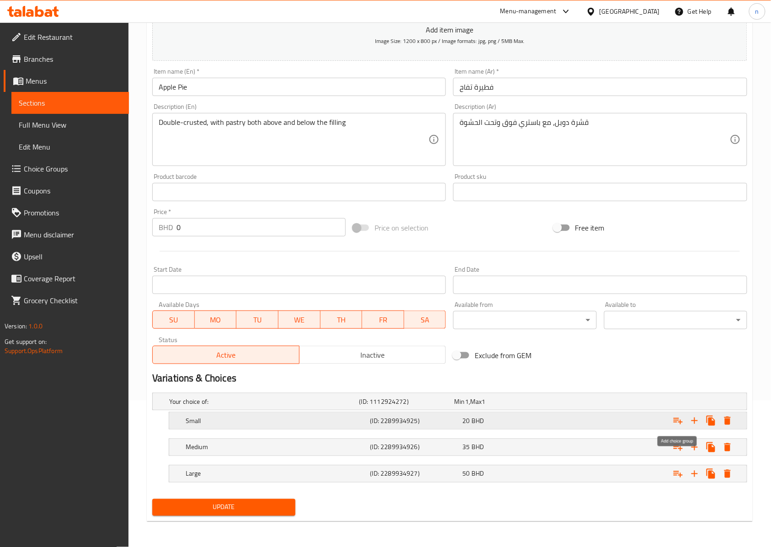
click at [677, 416] on icon "Expand" at bounding box center [678, 420] width 11 height 11
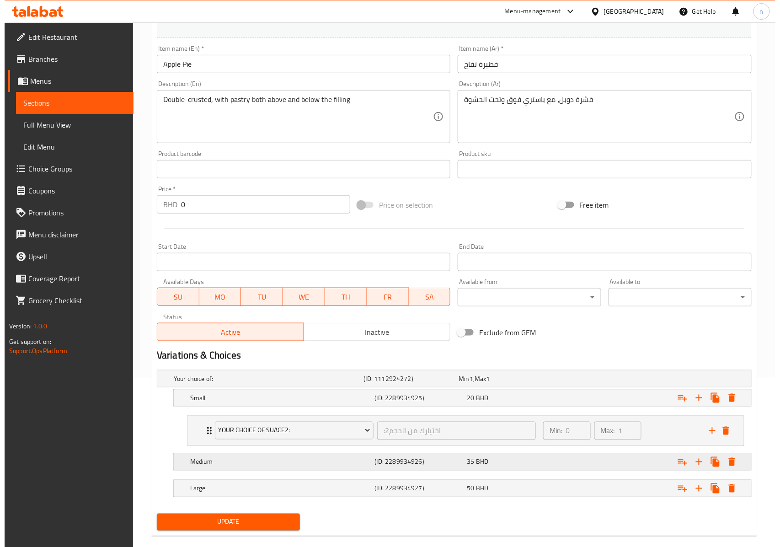
scroll to position [186, 0]
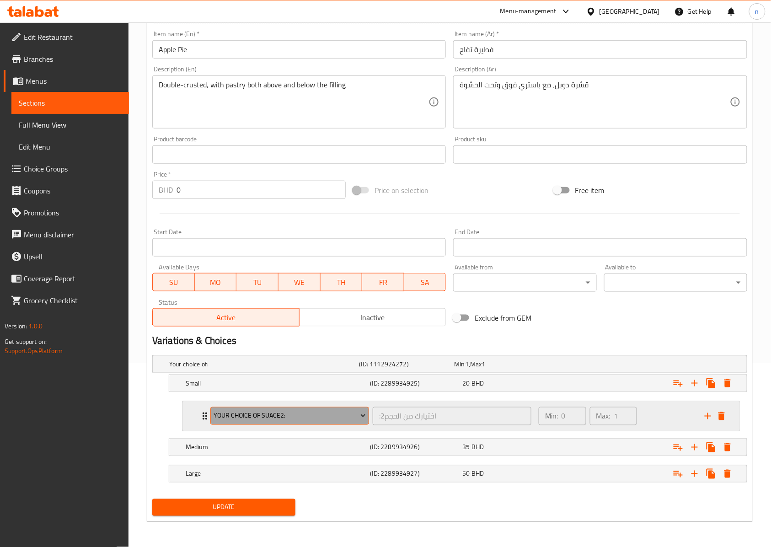
click at [293, 414] on span "Your choice of Suace2:" at bounding box center [290, 415] width 152 height 11
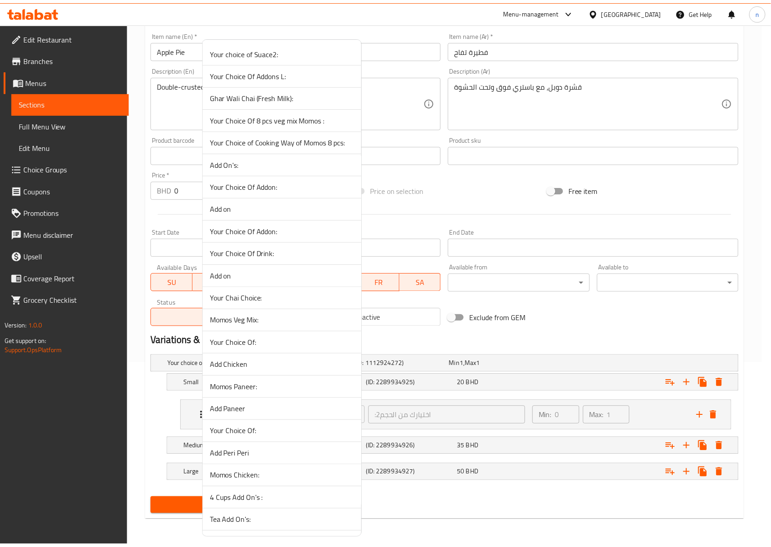
scroll to position [2471, 0]
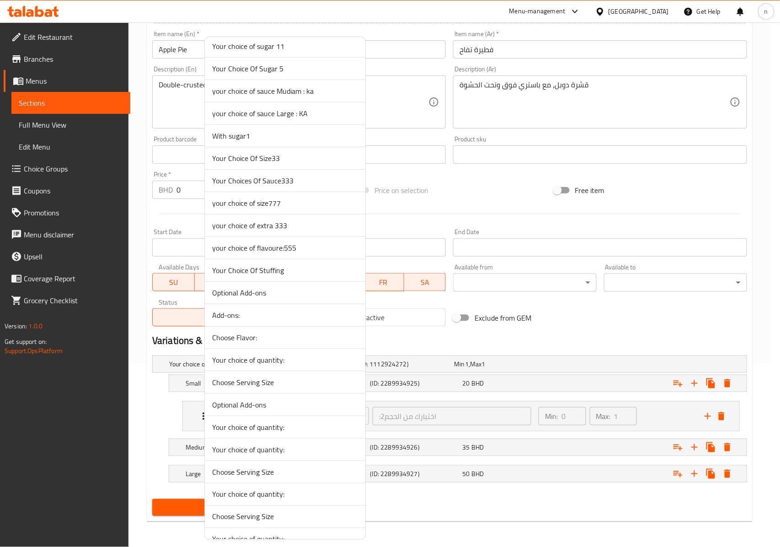
click at [296, 276] on span "Your Choice Of Stuffing" at bounding box center [285, 270] width 146 height 11
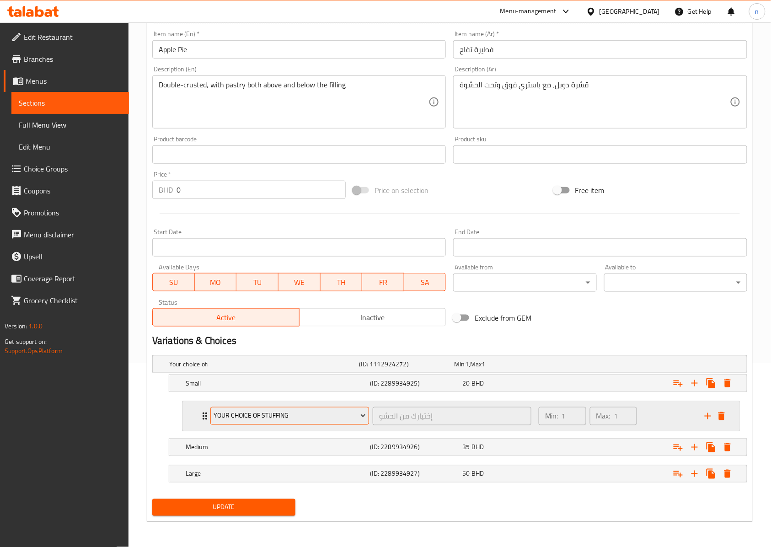
click at [361, 417] on icon "Expand" at bounding box center [363, 415] width 9 height 9
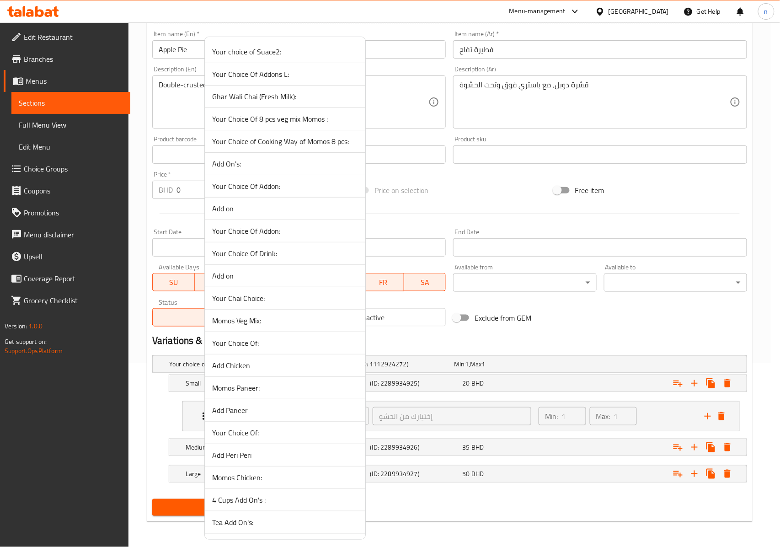
click at [469, 399] on div at bounding box center [390, 273] width 780 height 547
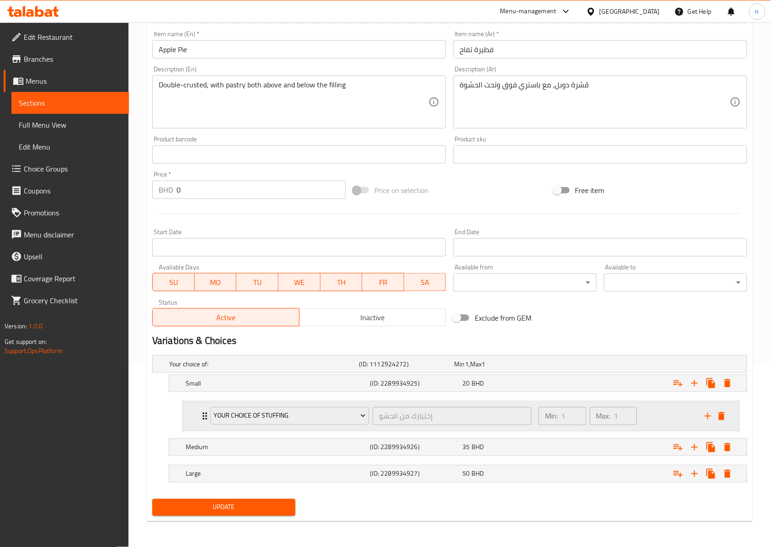
click at [199, 410] on div "Your Choice Of Stuffing إختيارك من الحشو ​ Min: 1 ​ Max: 1 ​" at bounding box center [461, 416] width 557 height 29
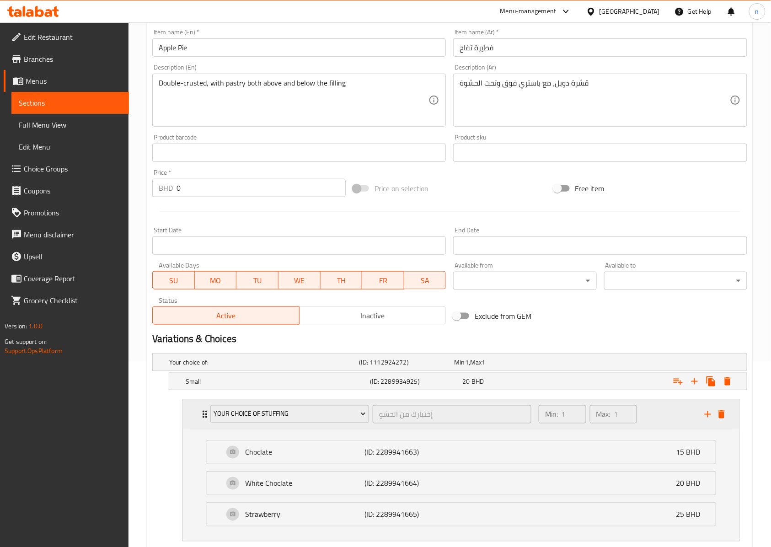
click at [199, 410] on div "Your Choice Of Stuffing إختيارك من الحشو ​ Min: 1 ​ Max: 1 ​" at bounding box center [461, 414] width 557 height 29
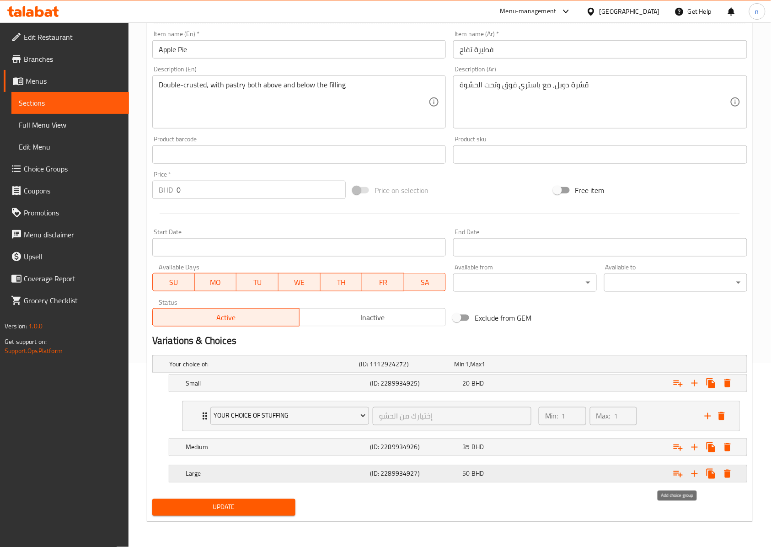
click at [676, 473] on icon "Expand" at bounding box center [678, 474] width 9 height 6
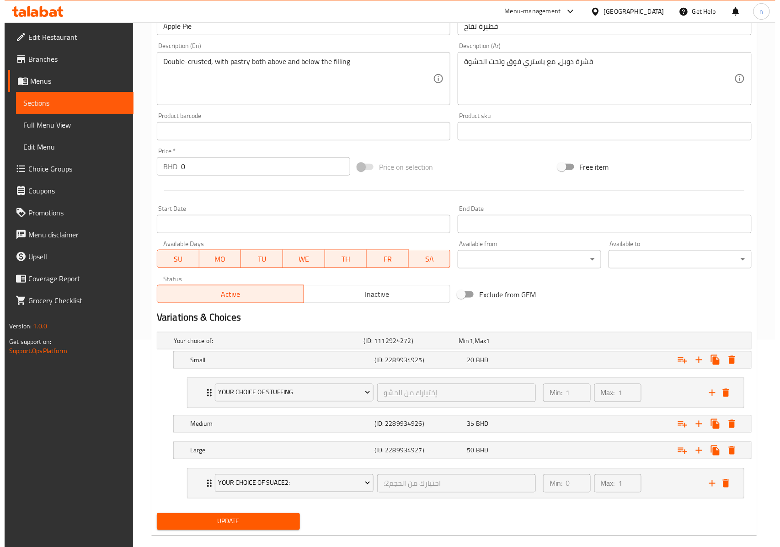
scroll to position [224, 0]
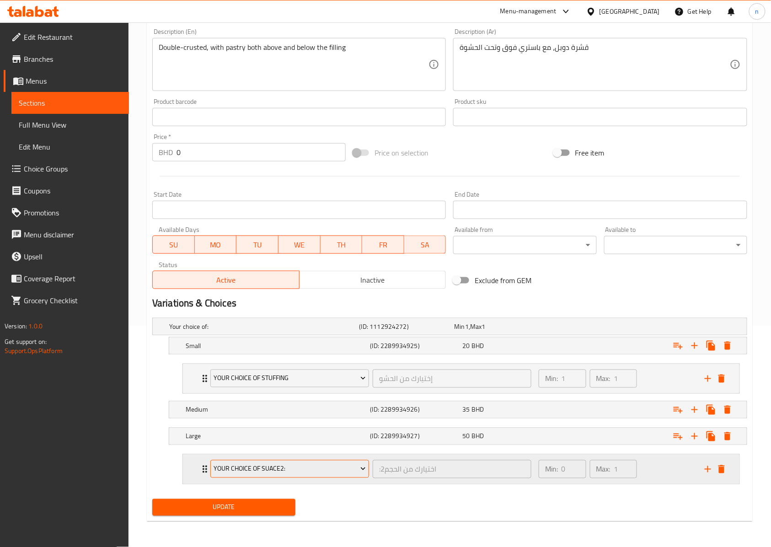
click at [341, 465] on span "Your choice of Suace2:" at bounding box center [290, 468] width 152 height 11
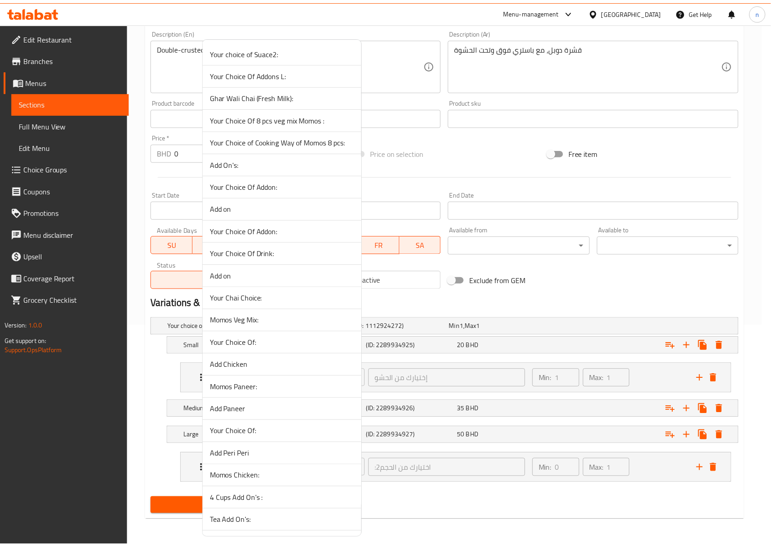
scroll to position [2471, 0]
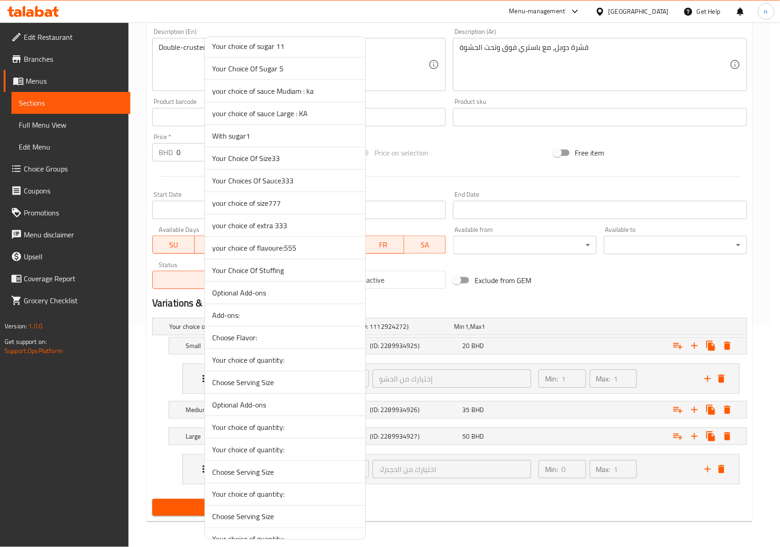
click at [292, 276] on span "Your Choice Of Stuffing" at bounding box center [285, 270] width 146 height 11
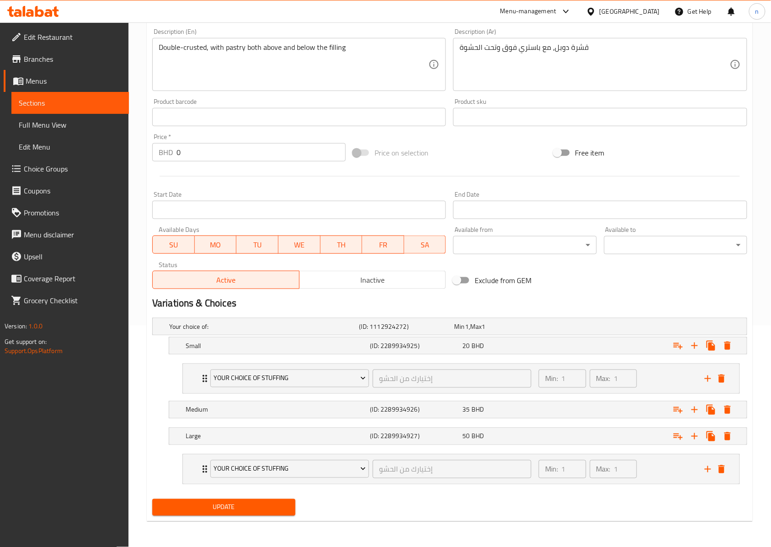
click at [254, 507] on span "Update" at bounding box center [224, 507] width 129 height 11
click at [70, 103] on span "Sections" at bounding box center [70, 102] width 103 height 11
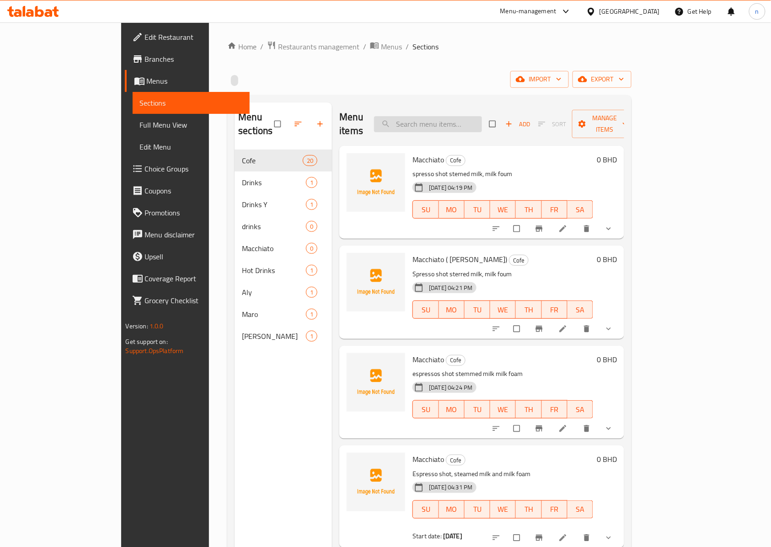
click at [448, 118] on input "search" at bounding box center [428, 124] width 108 height 16
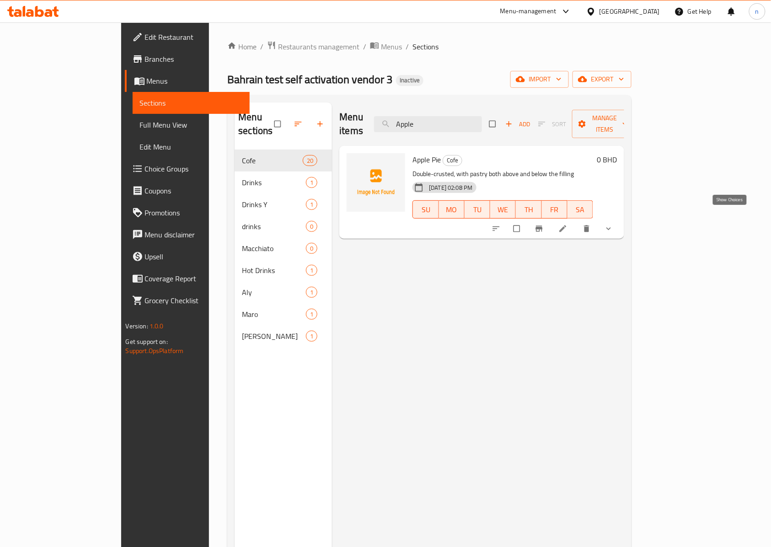
type input "Apple"
click at [613, 224] on icon "show more" at bounding box center [608, 228] width 9 height 9
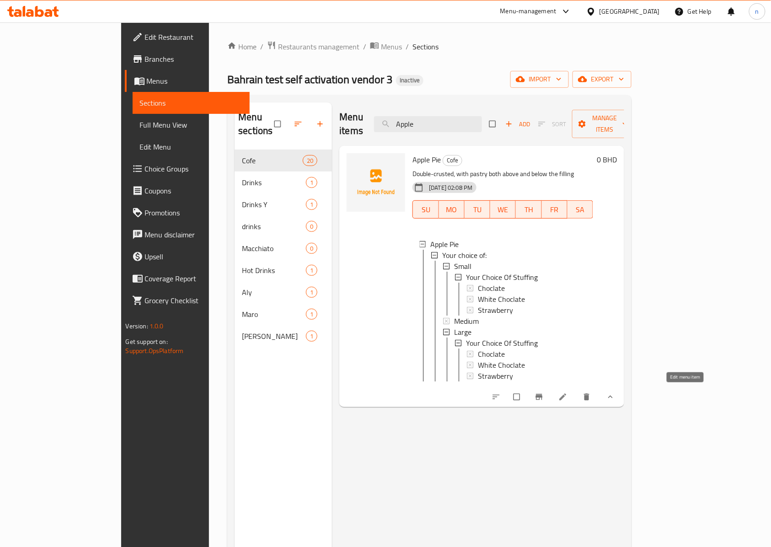
click at [567, 394] on icon at bounding box center [563, 397] width 7 height 7
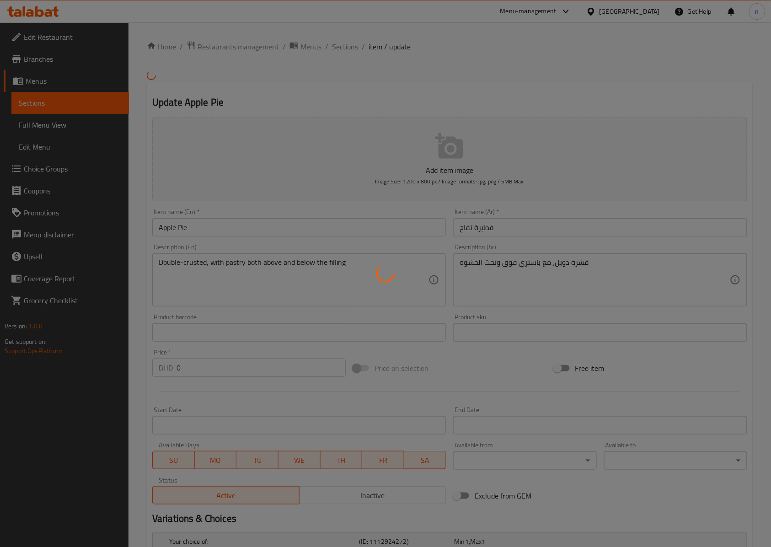
type input "إختيارك من الحشو"
type input "1"
type input "إختيارك من الحشو"
type input "1"
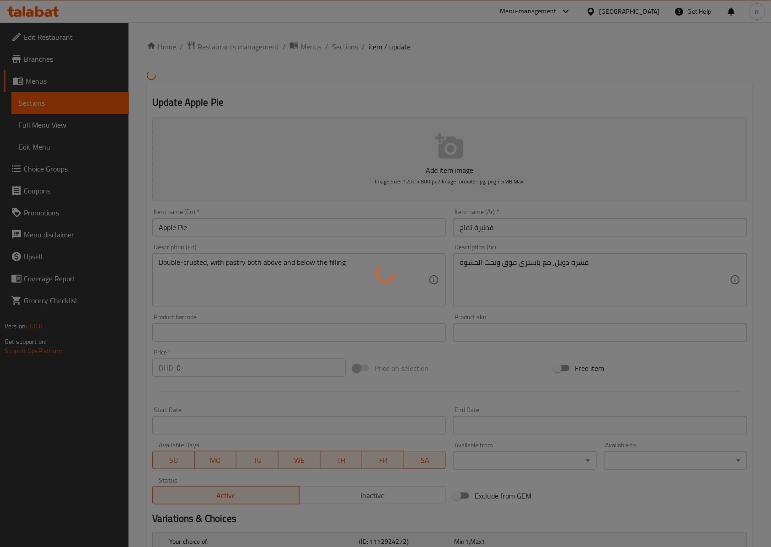
type input "1"
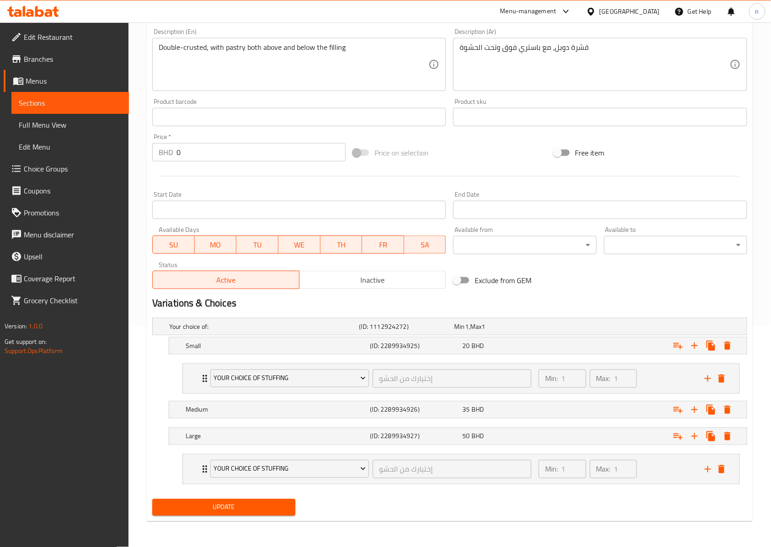
scroll to position [224, 0]
click at [199, 379] on div "Your Choice Of Stuffing إختيارك من الحشو ​ Min: 1 ​ Max: 1 ​" at bounding box center [461, 378] width 557 height 29
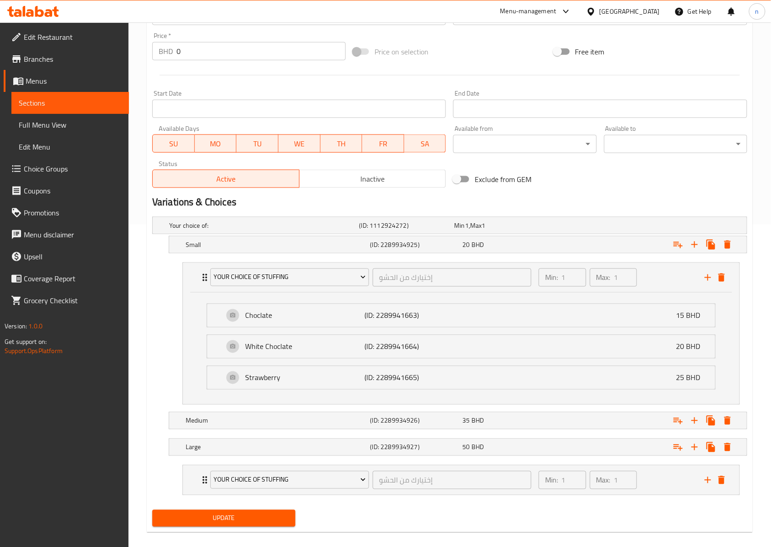
scroll to position [337, 0]
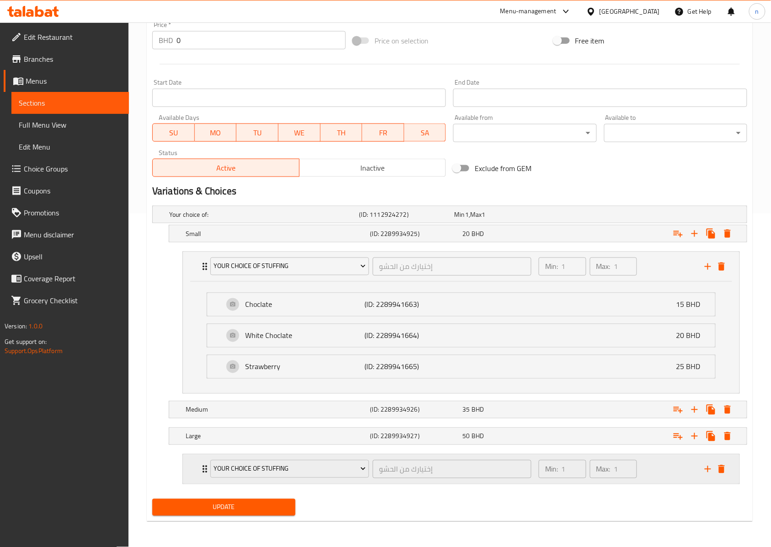
click at [200, 474] on div "Your Choice Of Stuffing إختيارك من الحشو ​ Min: 1 ​ Max: 1 ​" at bounding box center [463, 469] width 529 height 29
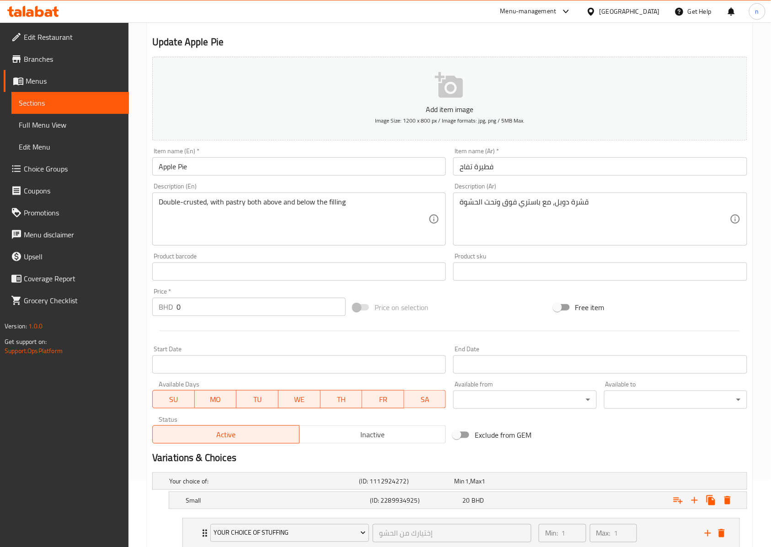
scroll to position [0, 0]
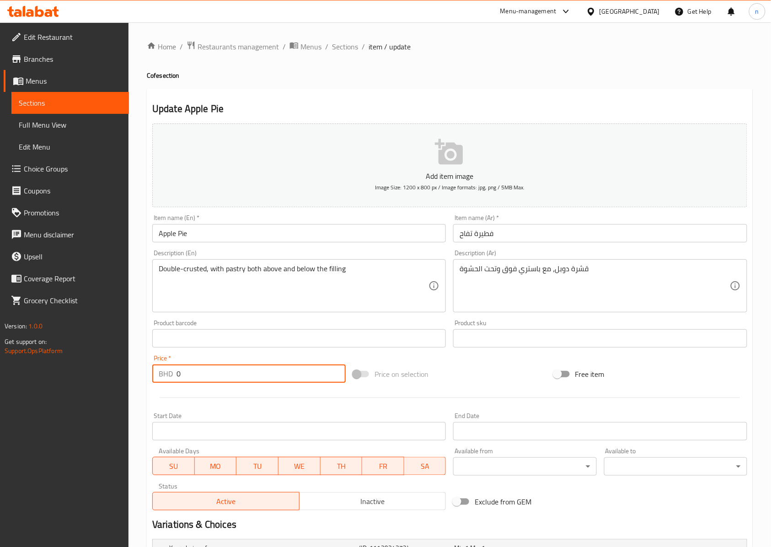
drag, startPoint x: 185, startPoint y: 376, endPoint x: 174, endPoint y: 376, distance: 11.0
click at [174, 376] on div "BHD 0 Price *" at bounding box center [249, 374] width 194 height 18
click at [446, 372] on div "Price on selection" at bounding box center [450, 374] width 201 height 25
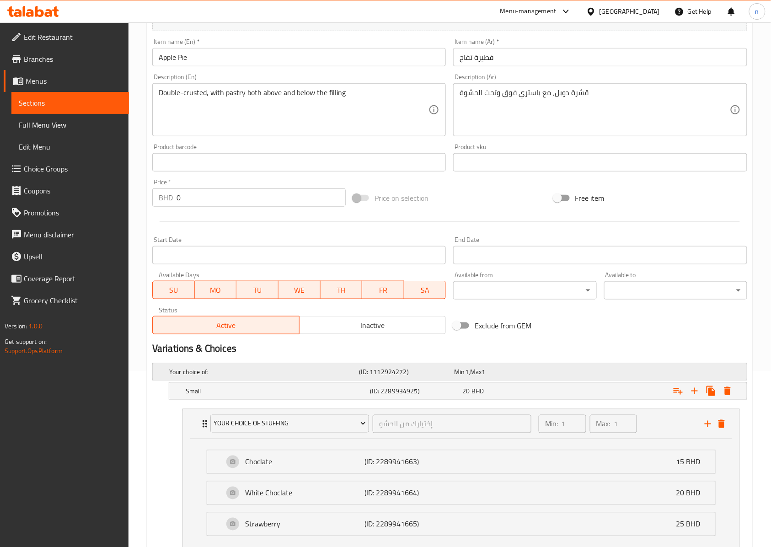
scroll to position [183, 0]
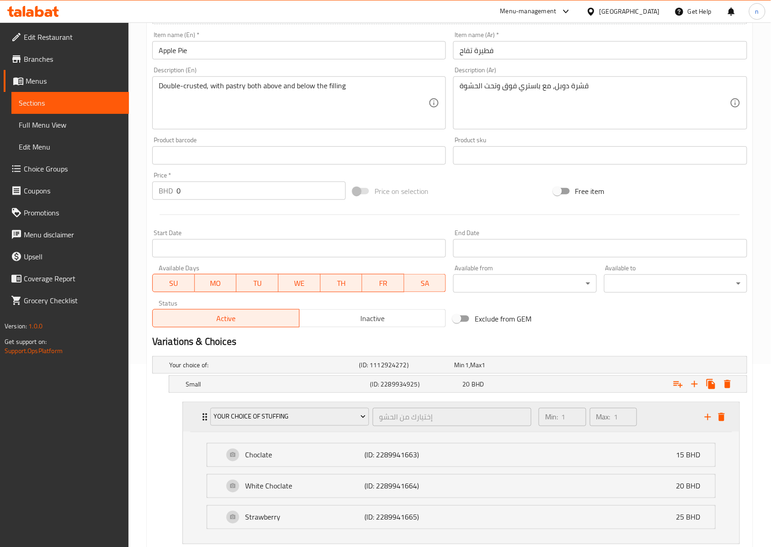
click at [200, 421] on icon "Expand" at bounding box center [204, 417] width 11 height 11
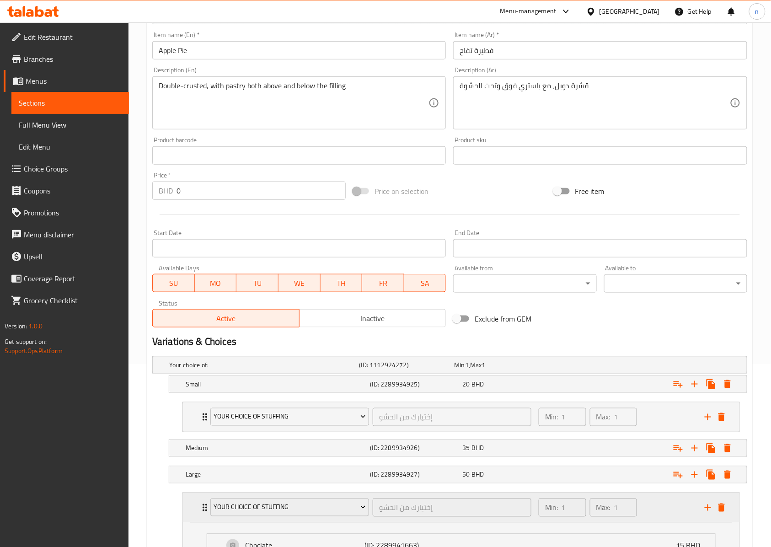
click at [210, 511] on div "Your Choice Of Stuffing" at bounding box center [290, 508] width 162 height 22
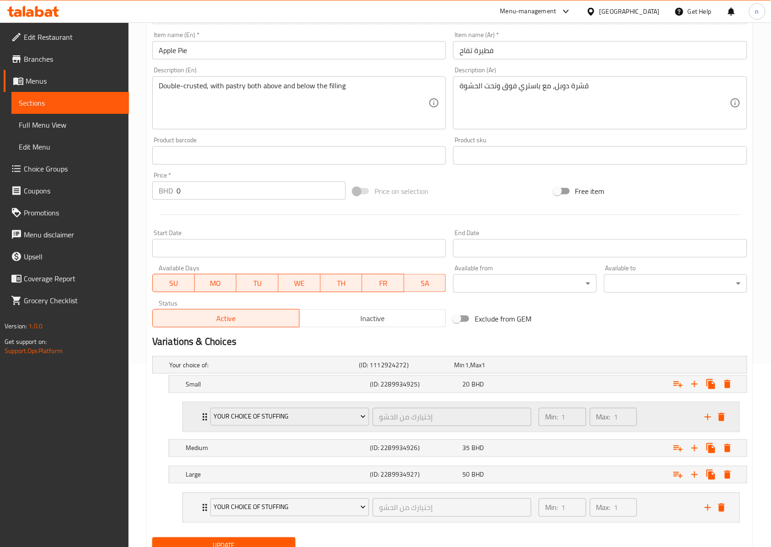
click at [199, 422] on div "Your Choice Of Stuffing إختيارك من الحشو ​ Min: 1 ​ Max: 1 ​" at bounding box center [461, 417] width 557 height 29
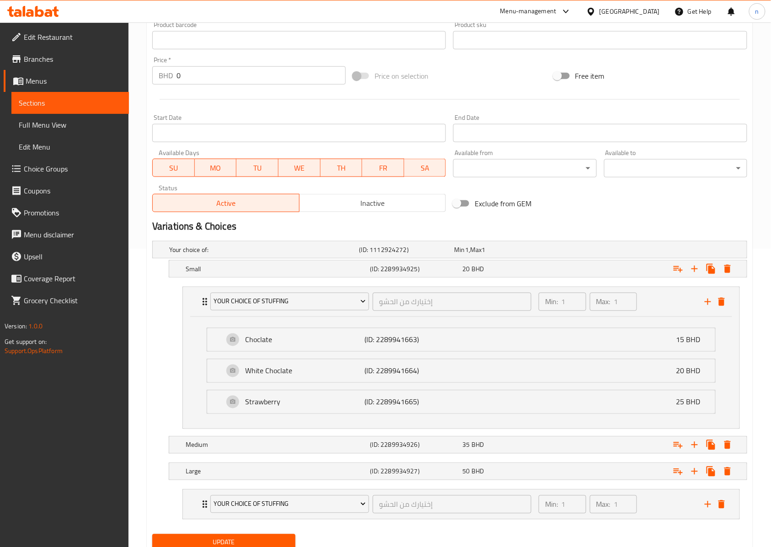
scroll to position [305, 0]
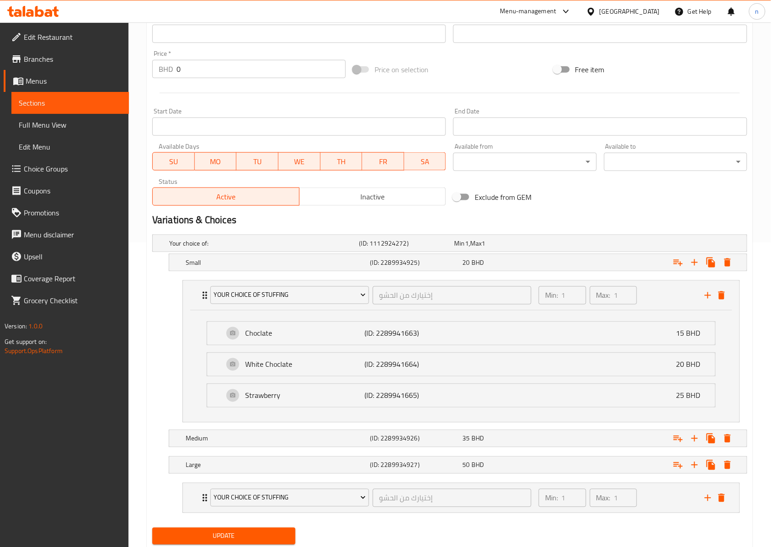
click at [74, 169] on span "Choice Groups" at bounding box center [73, 168] width 98 height 11
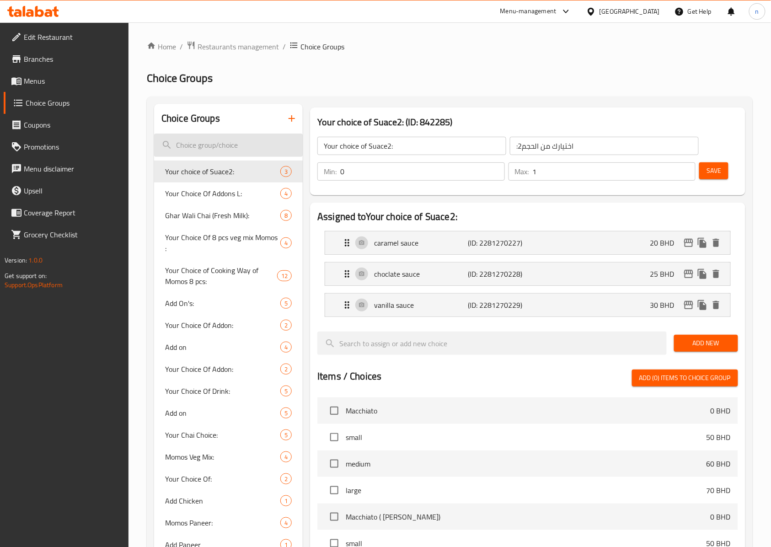
click at [238, 147] on input "search" at bounding box center [228, 145] width 149 height 23
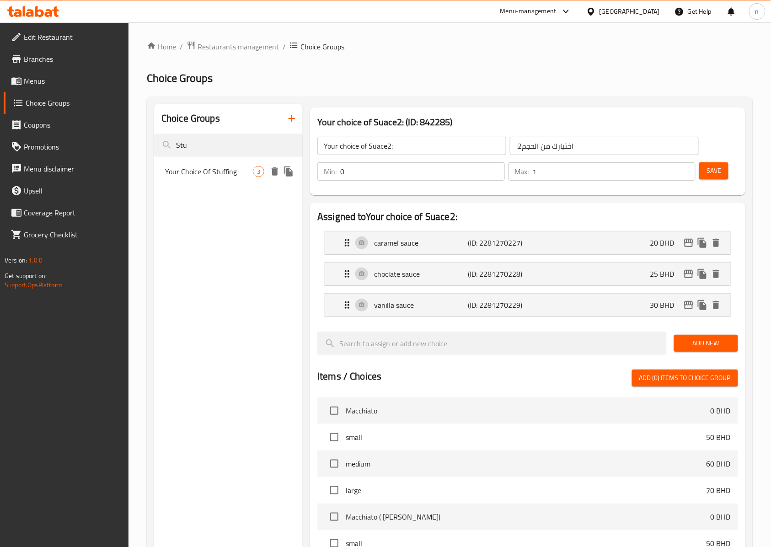
type input "Stu"
click at [229, 176] on span "Your Choice Of Stuffing" at bounding box center [209, 171] width 88 height 11
type input "Your Choice Of Stuffing"
type input "إختيارك من الحشو"
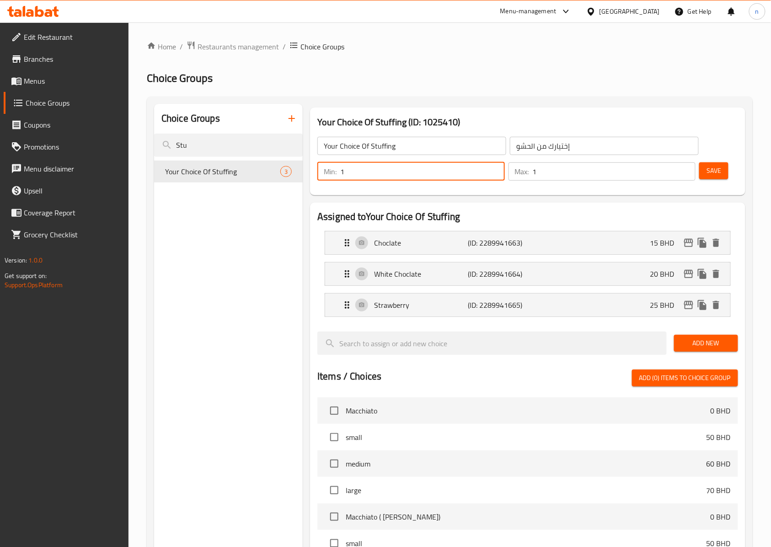
click at [357, 171] on input "1" at bounding box center [422, 171] width 165 height 18
type input "0"
click at [548, 169] on input "1" at bounding box center [614, 171] width 163 height 18
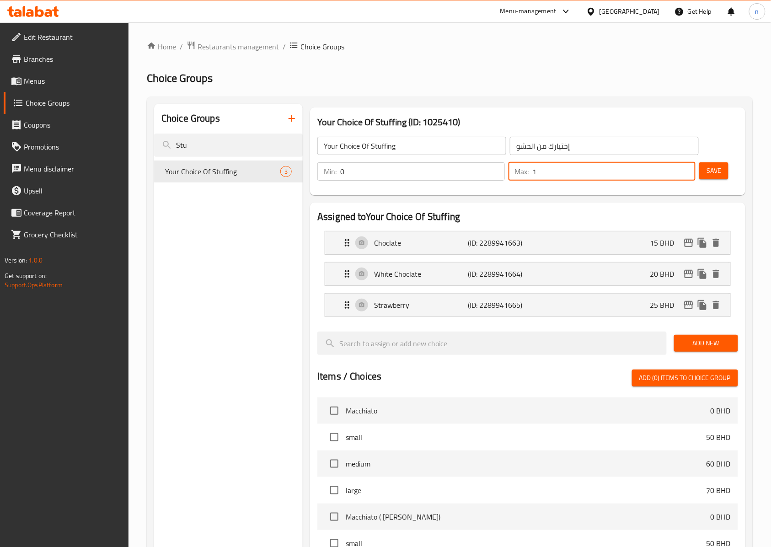
click at [548, 169] on input "1" at bounding box center [614, 171] width 163 height 18
type input "0"
click at [716, 173] on span "Save" at bounding box center [714, 170] width 15 height 11
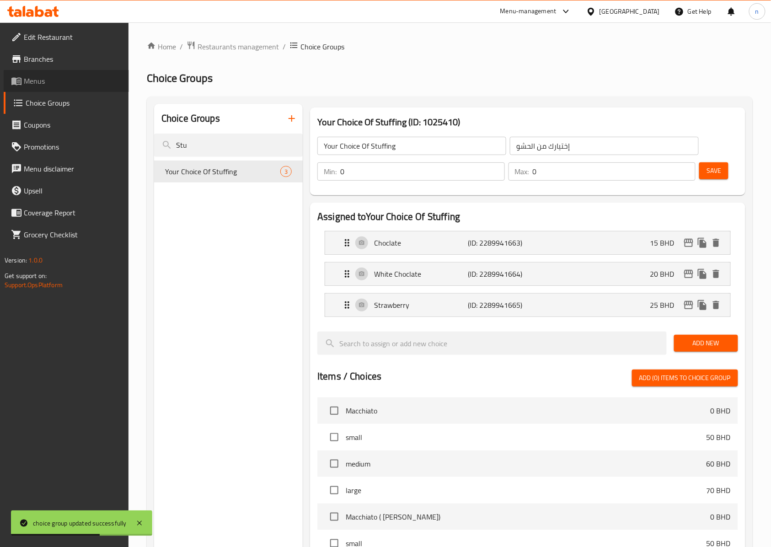
click at [29, 78] on span "Menus" at bounding box center [73, 80] width 98 height 11
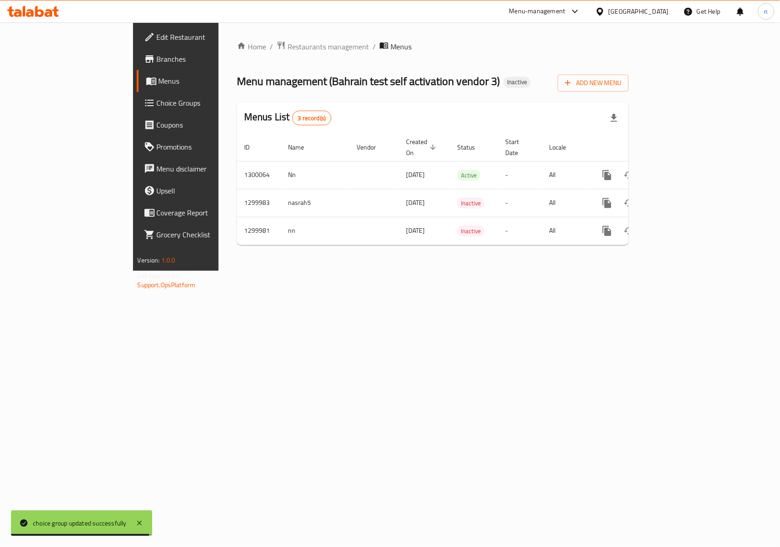
click at [157, 102] on span "Choice Groups" at bounding box center [206, 102] width 99 height 11
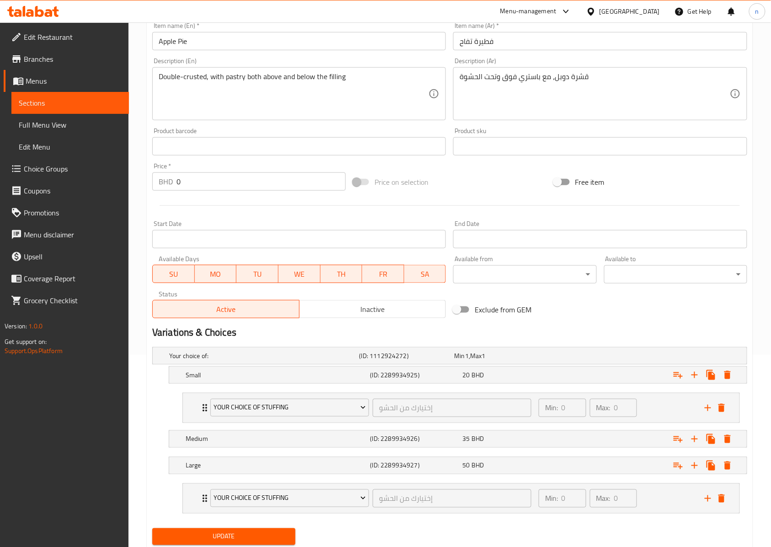
scroll to position [224, 0]
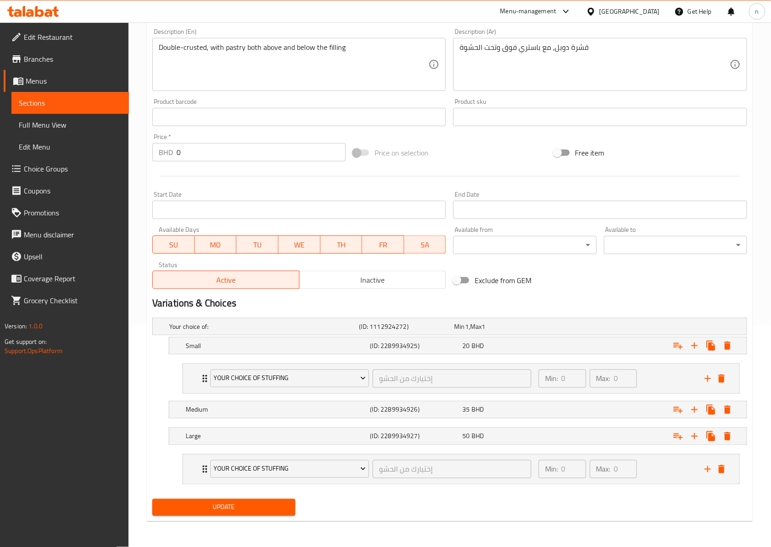
click at [59, 105] on span "Sections" at bounding box center [70, 102] width 103 height 11
